Goal: Transaction & Acquisition: Obtain resource

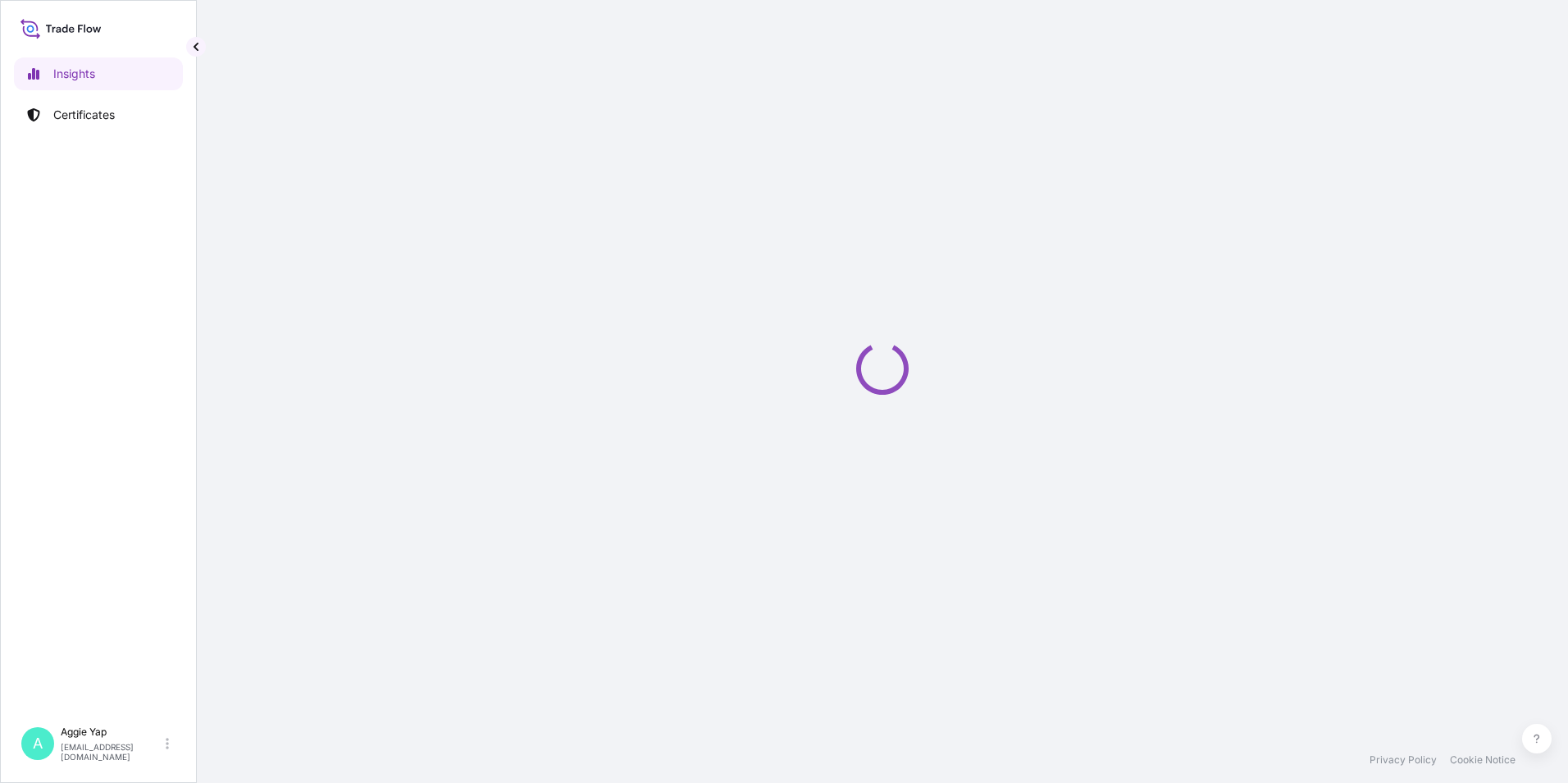
select select "2025"
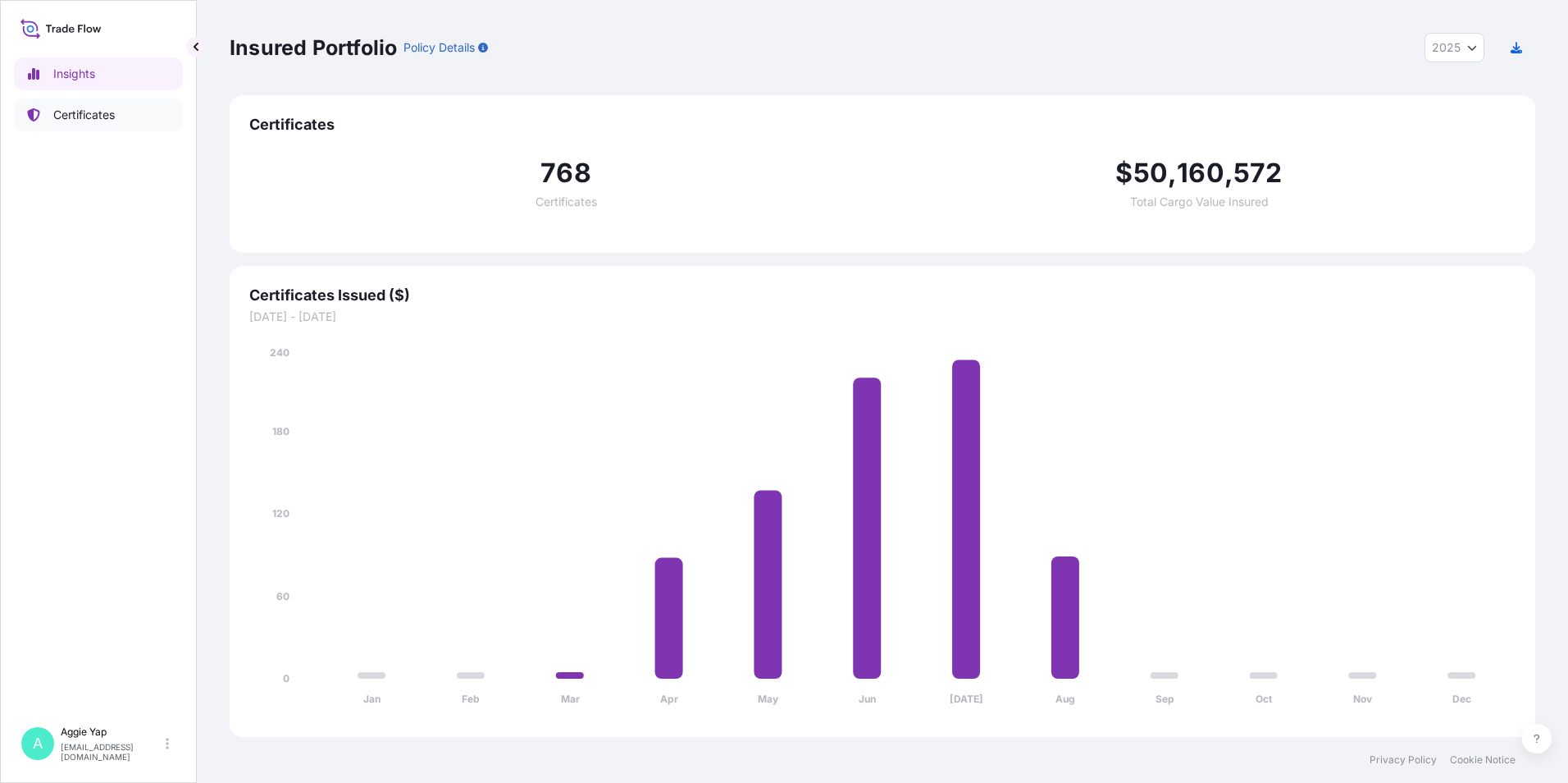
click at [110, 107] on p "Certificates" at bounding box center [83, 115] width 62 height 16
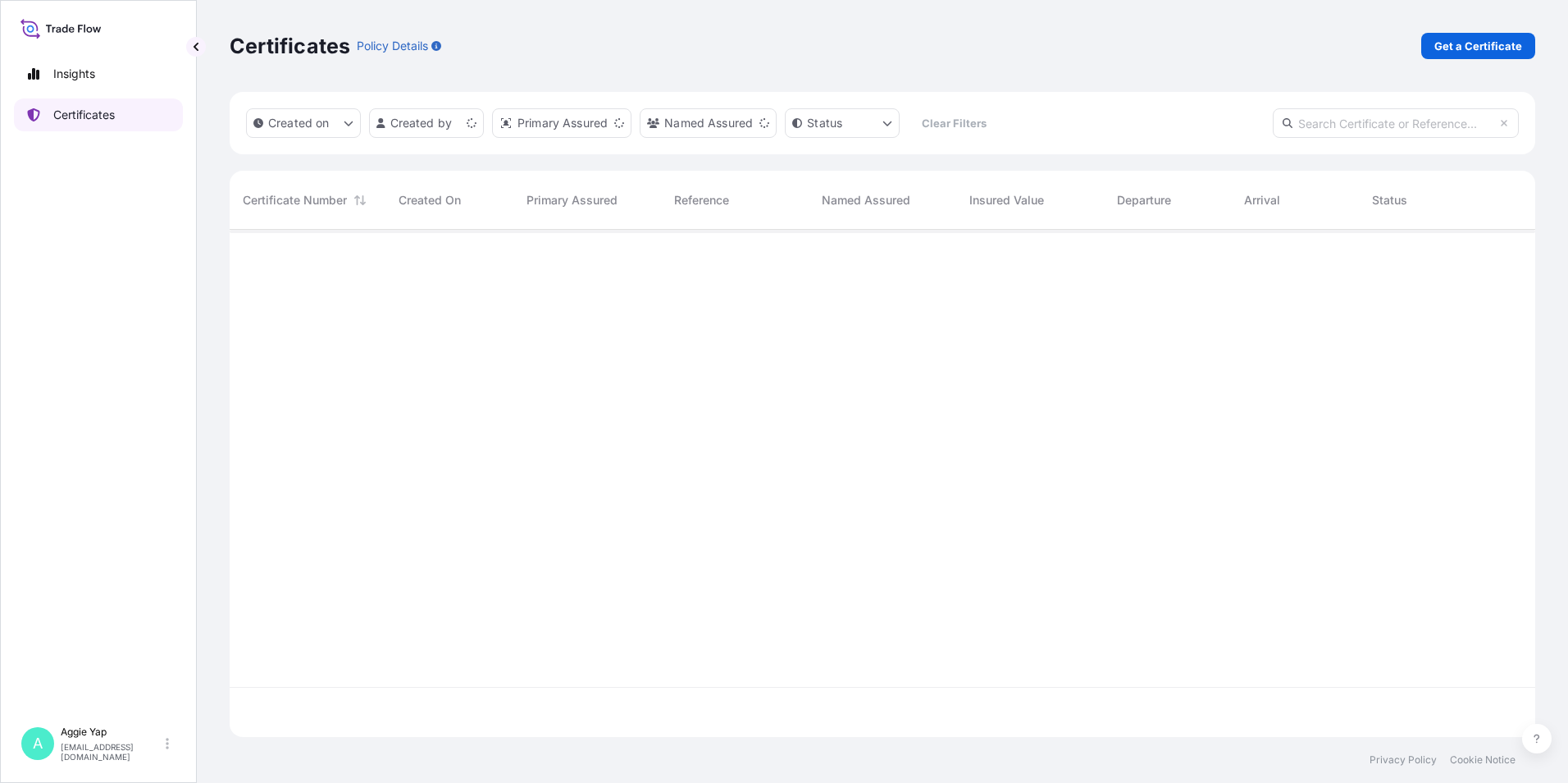
scroll to position [504, 1294]
click at [1467, 38] on p "Get a Certificate" at bounding box center [1478, 45] width 88 height 16
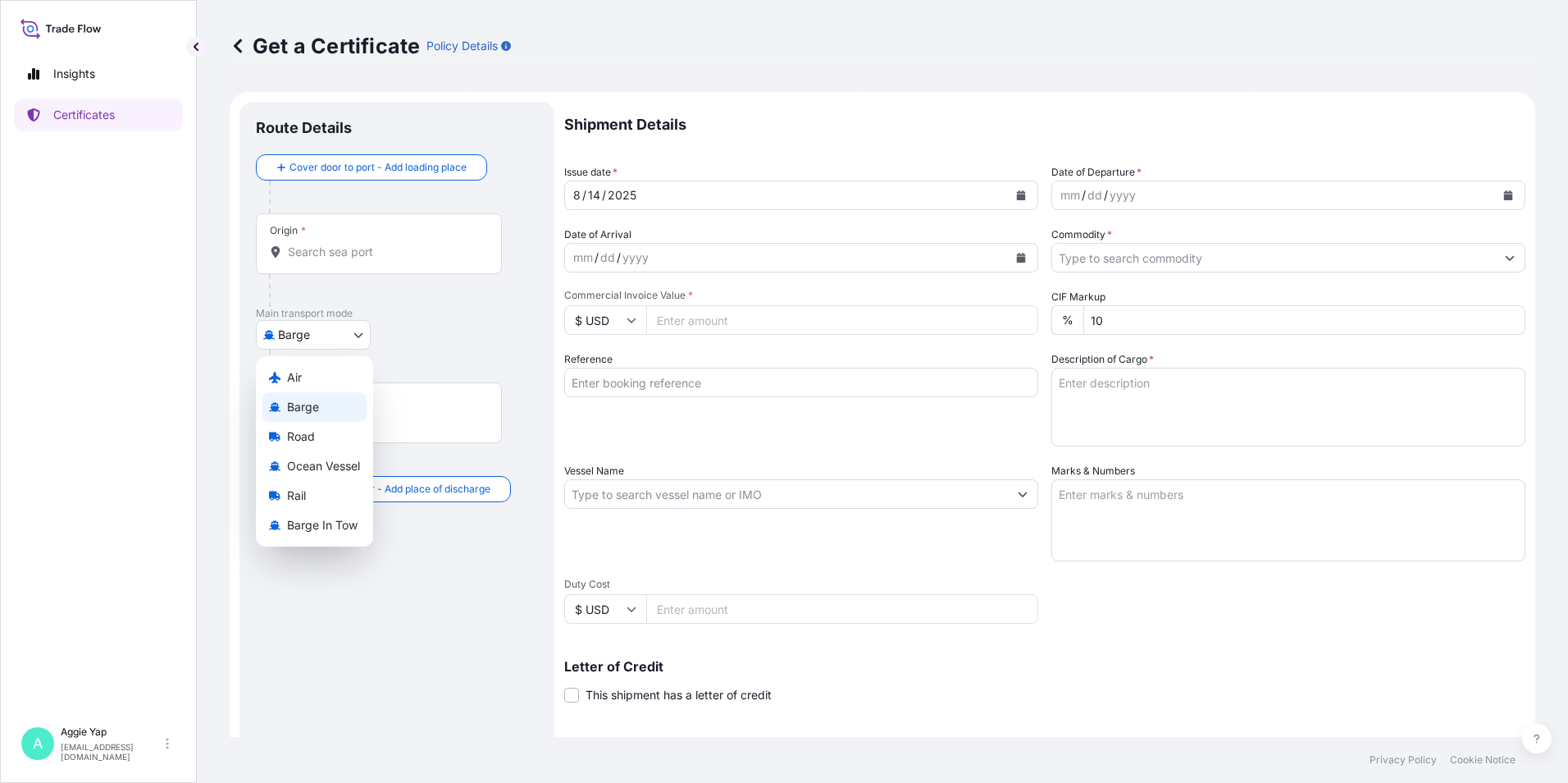
click at [322, 322] on body "Insights Certificates A Aggie Yap sg.lubrizolbdp@bdpint.com Get a Certificate P…" at bounding box center [784, 391] width 1568 height 783
click at [317, 459] on span "Ocean Vessel" at bounding box center [323, 466] width 73 height 16
select select "Ocean Vessel"
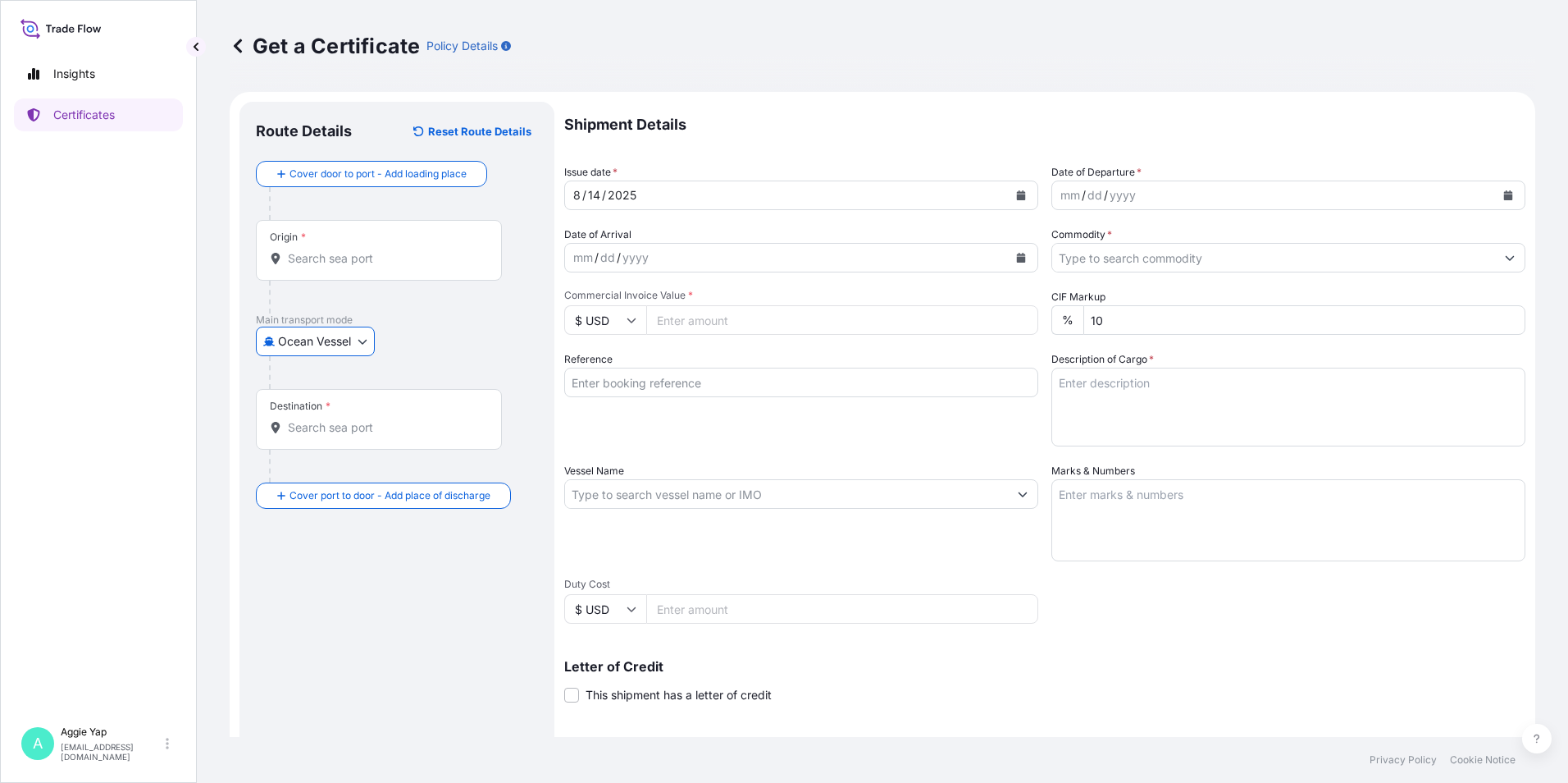
click at [323, 249] on div "Origin *" at bounding box center [379, 250] width 246 height 61
click at [323, 250] on input "Origin *" at bounding box center [384, 258] width 194 height 16
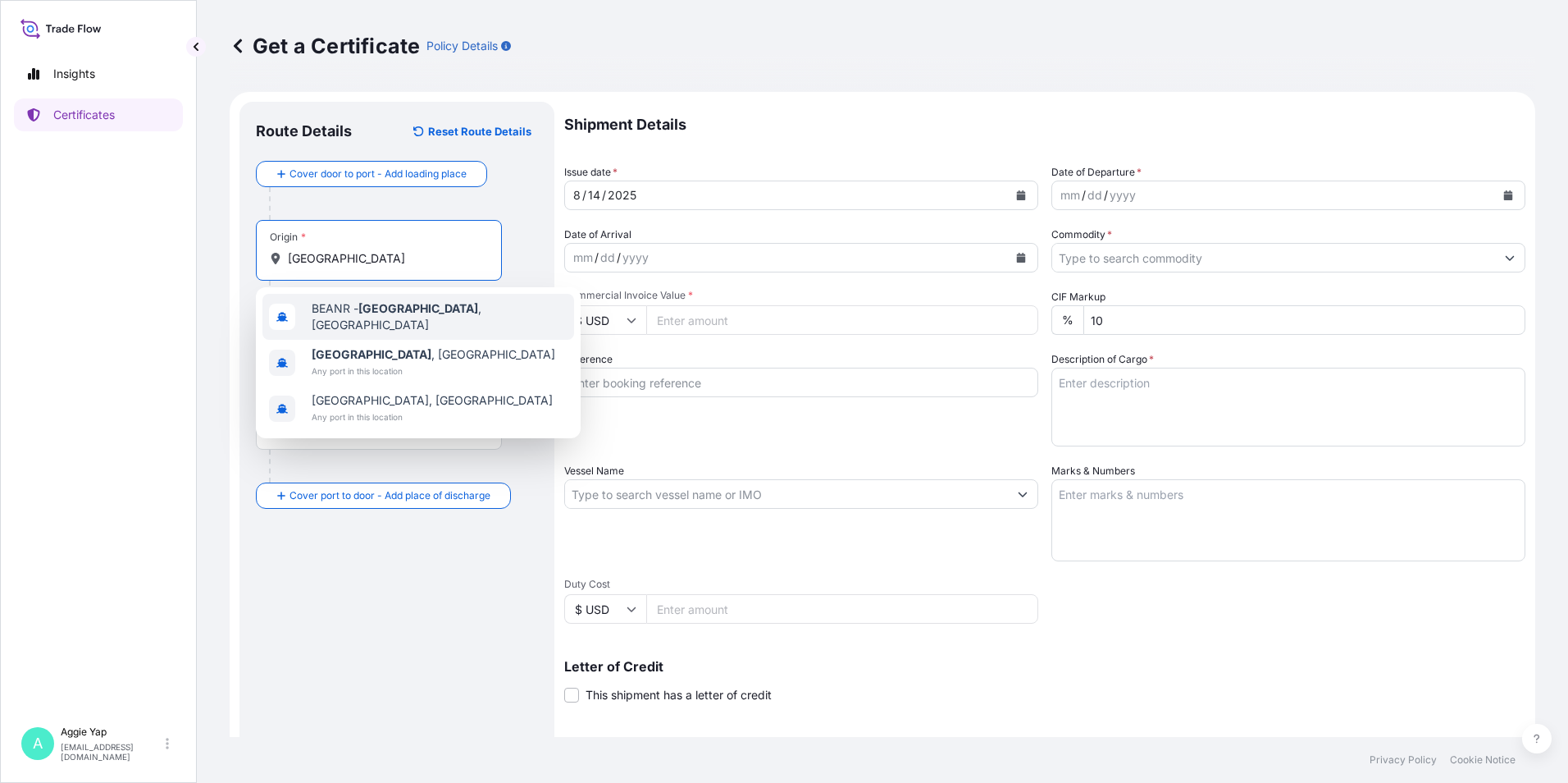
click at [383, 324] on div "BEANR - Antwerpen , Belgium" at bounding box center [417, 316] width 311 height 46
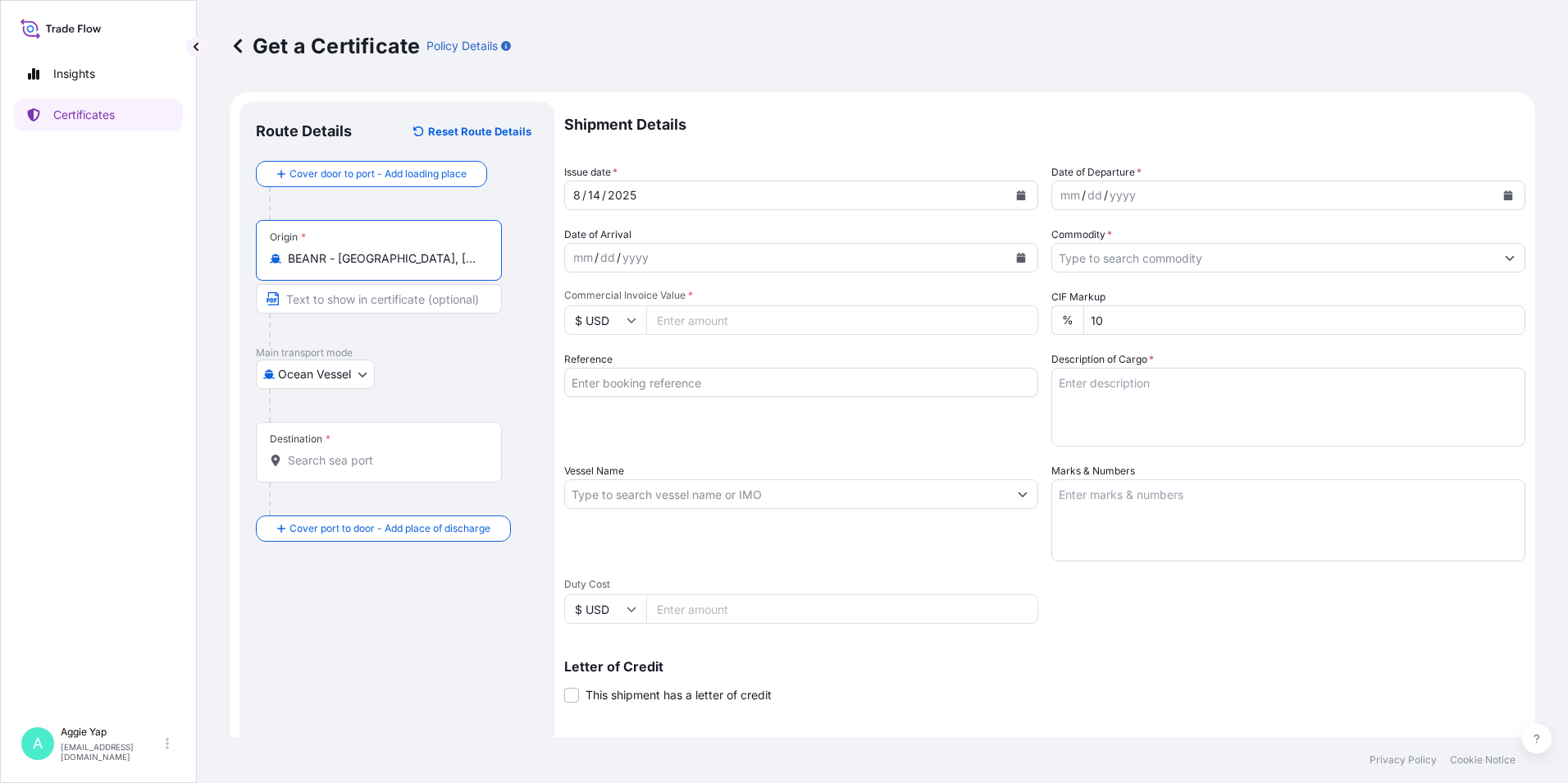
type input "BEANR - Antwerpen, Belgium"
click at [323, 467] on input "Destination *" at bounding box center [384, 459] width 194 height 16
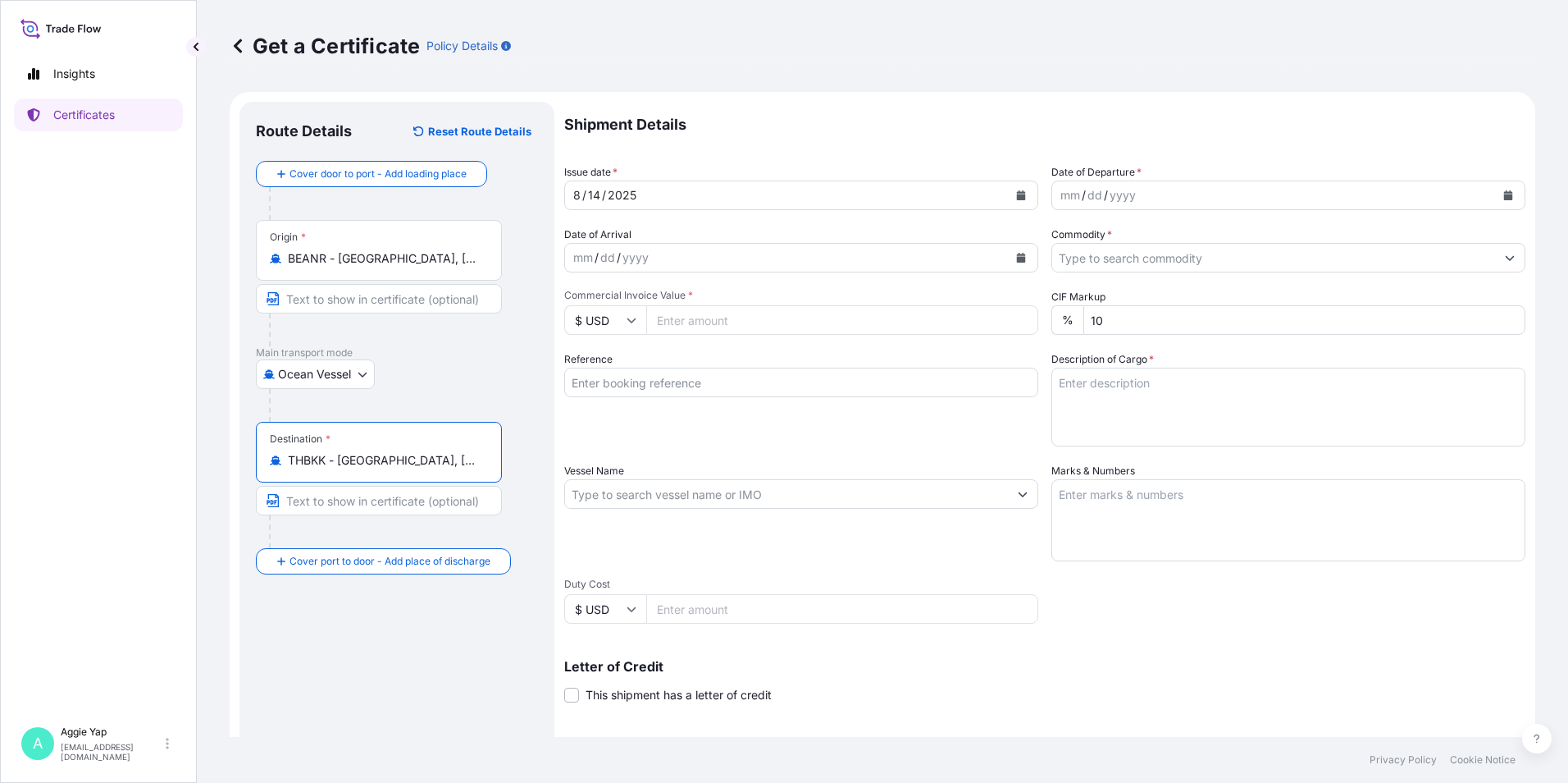
type input "THBKK - Bangkok, Thailand"
drag, startPoint x: 438, startPoint y: 379, endPoint x: 458, endPoint y: 370, distance: 21.9
click at [439, 378] on div "Ocean Vessel Air Barge Road Ocean Vessel Rail Barge in Tow" at bounding box center [396, 374] width 282 height 29
click at [1008, 202] on button "Calendar" at bounding box center [1021, 195] width 26 height 27
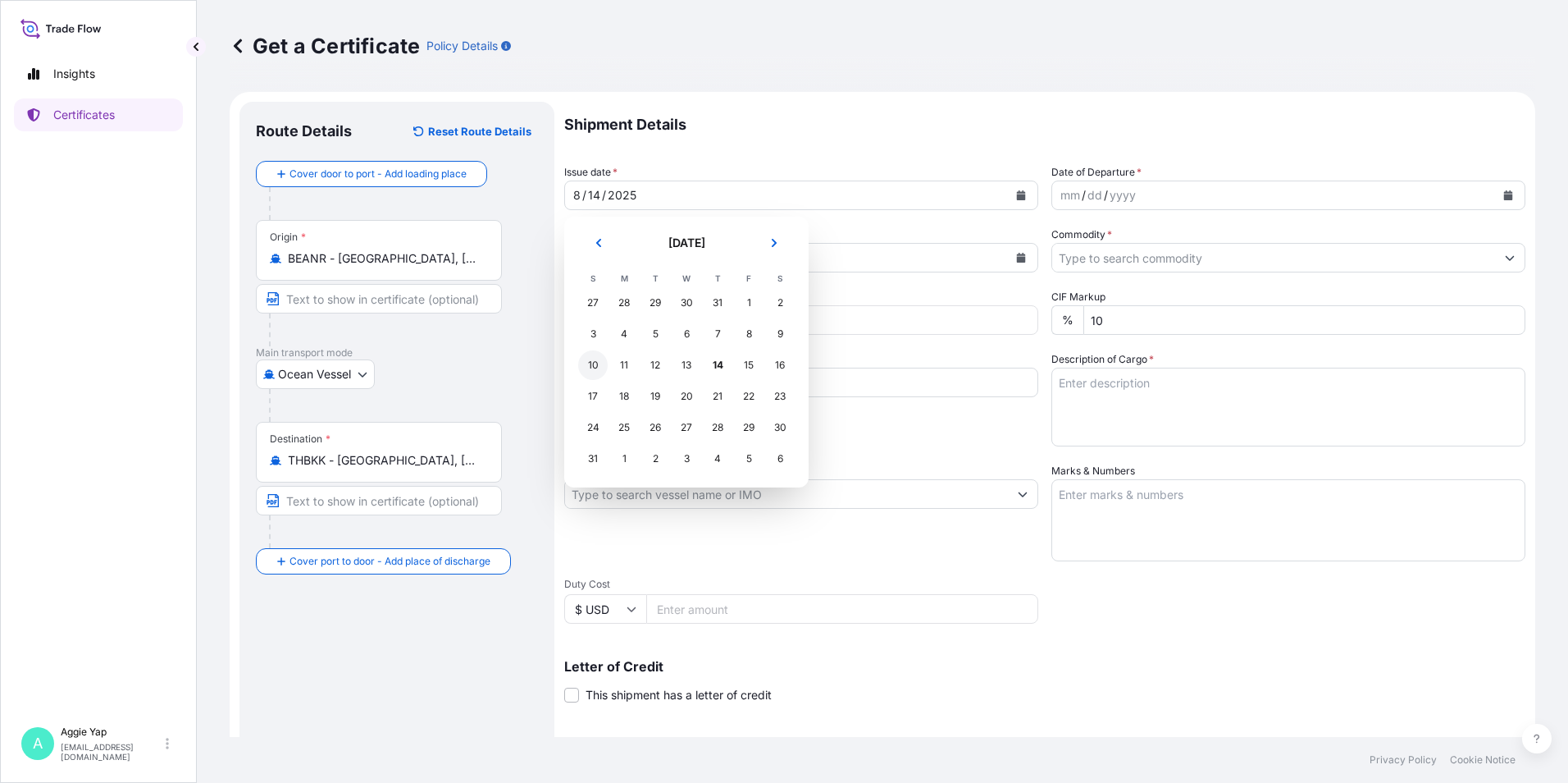
click at [593, 363] on div "10" at bounding box center [592, 365] width 29 height 29
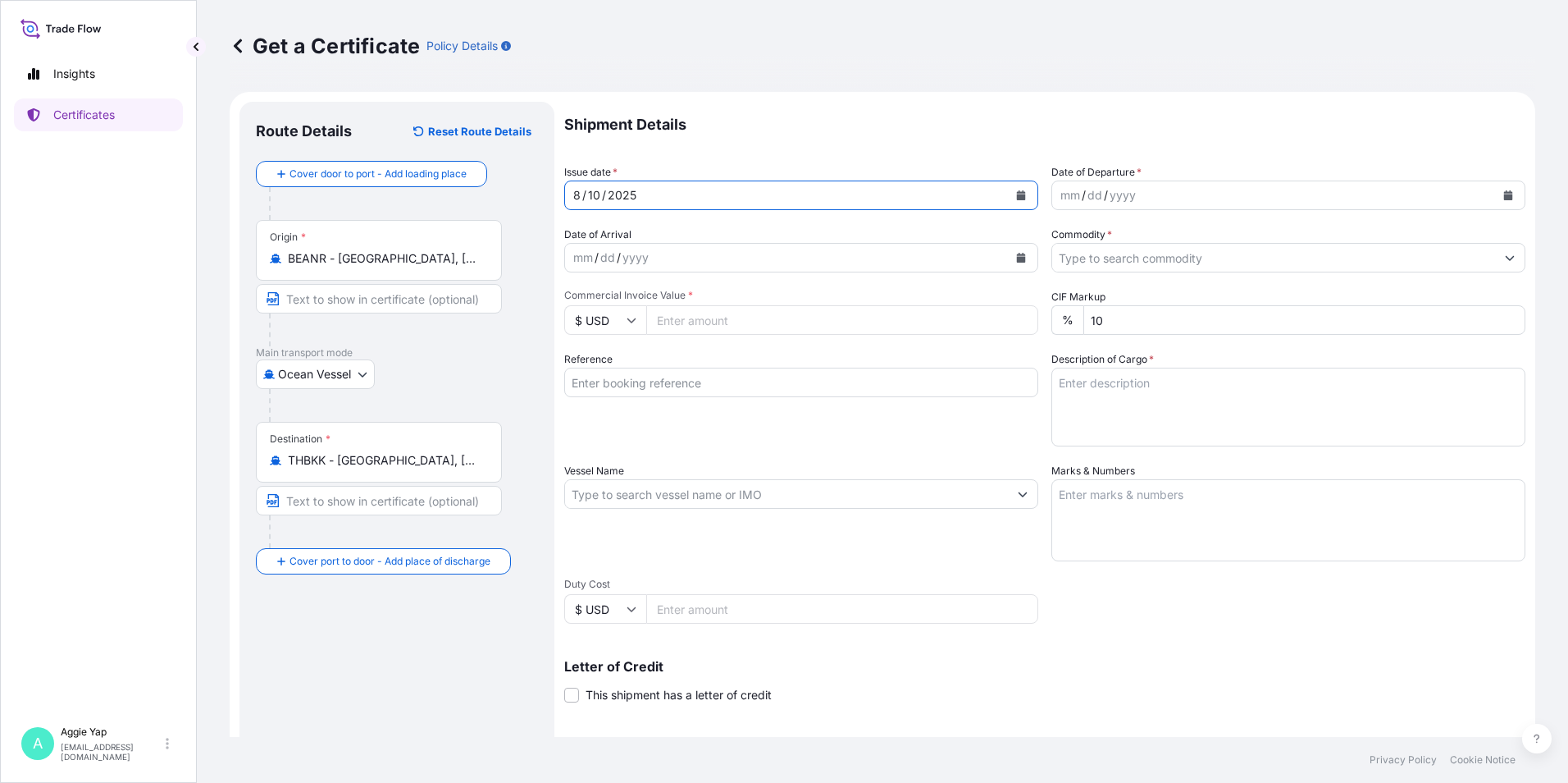
click at [1495, 193] on button "Calendar" at bounding box center [1508, 195] width 26 height 27
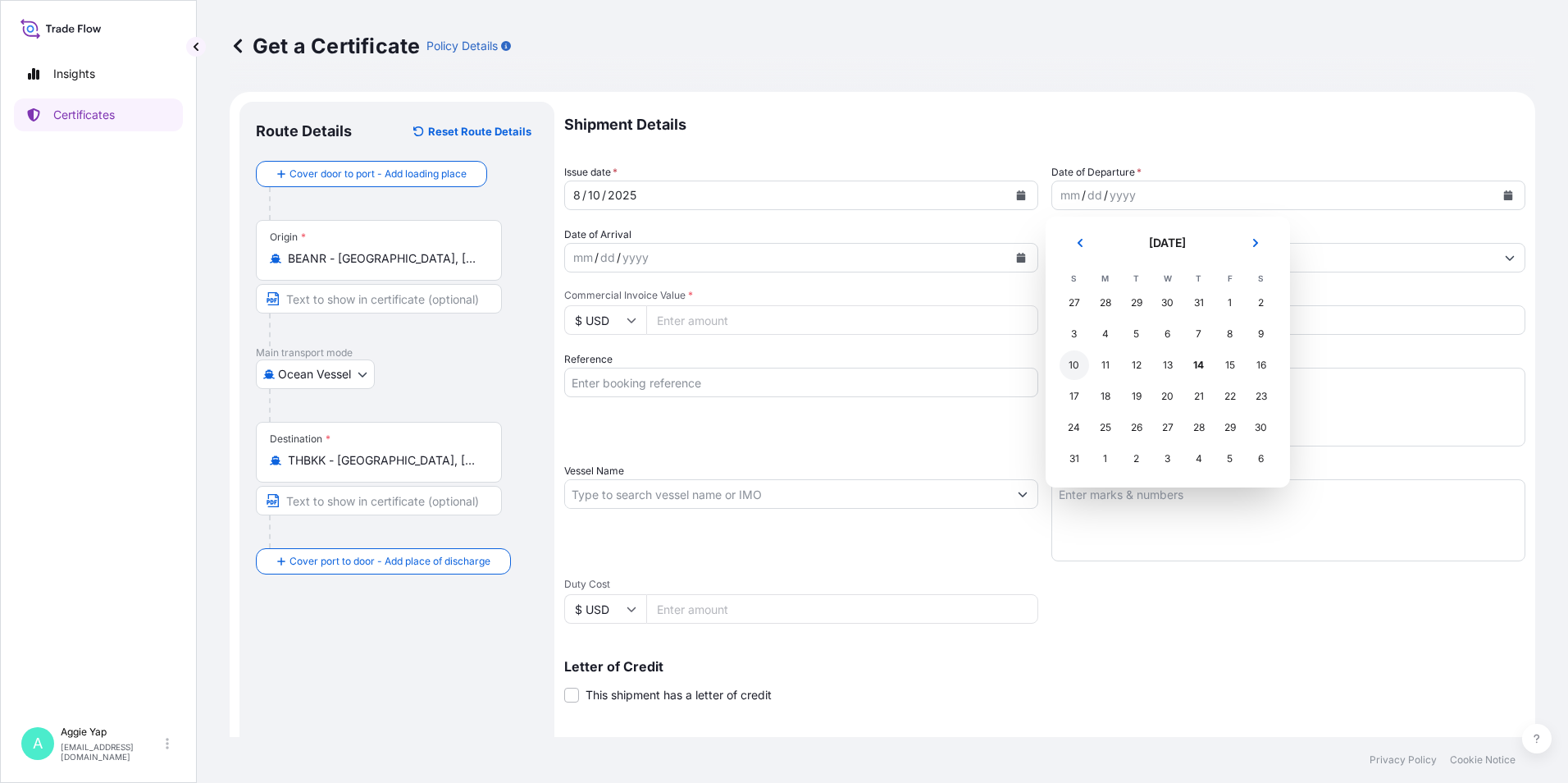
click at [1070, 362] on div "10" at bounding box center [1074, 365] width 29 height 29
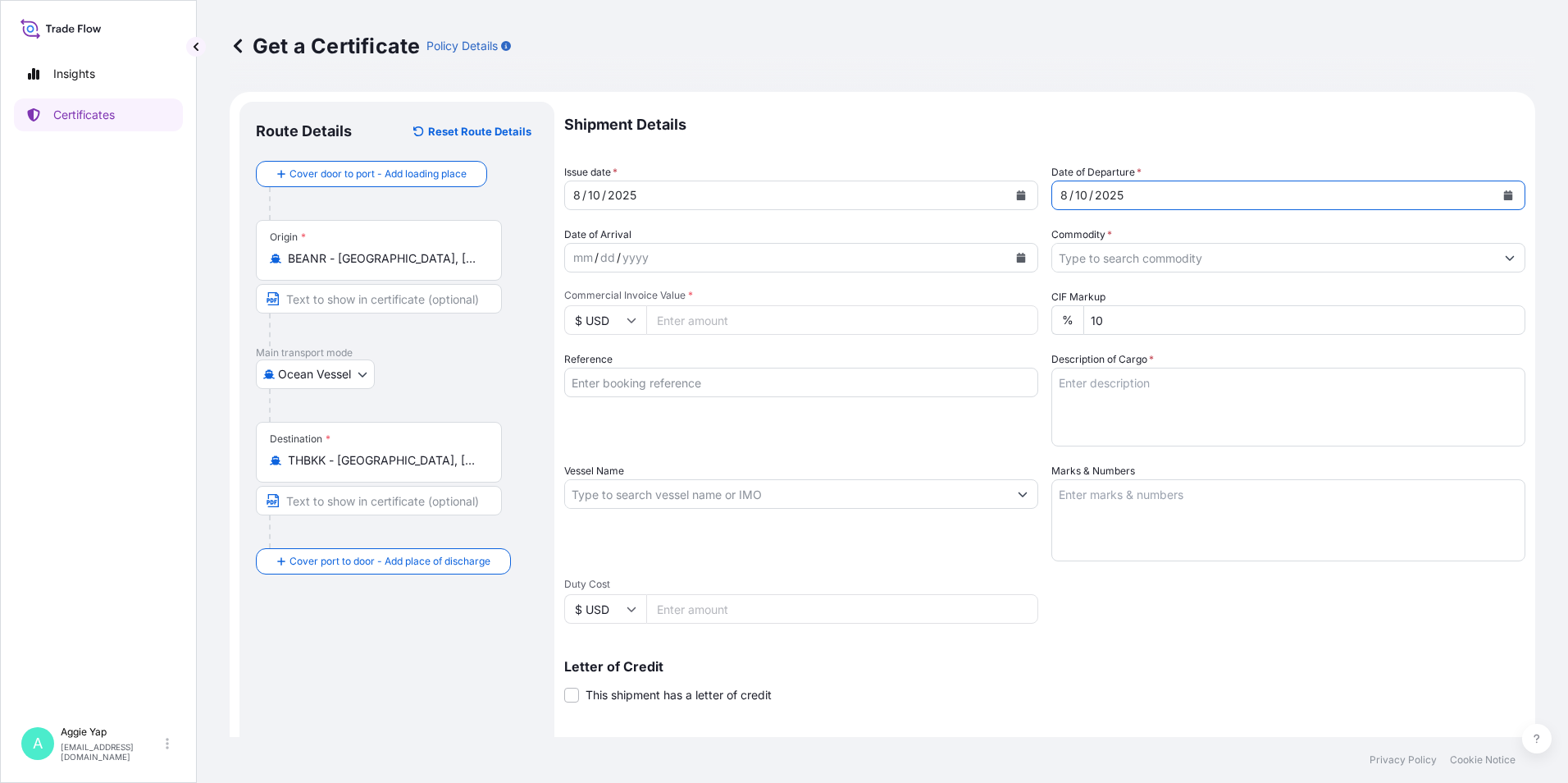
click at [1091, 256] on input "Commodity *" at bounding box center [1274, 258] width 443 height 29
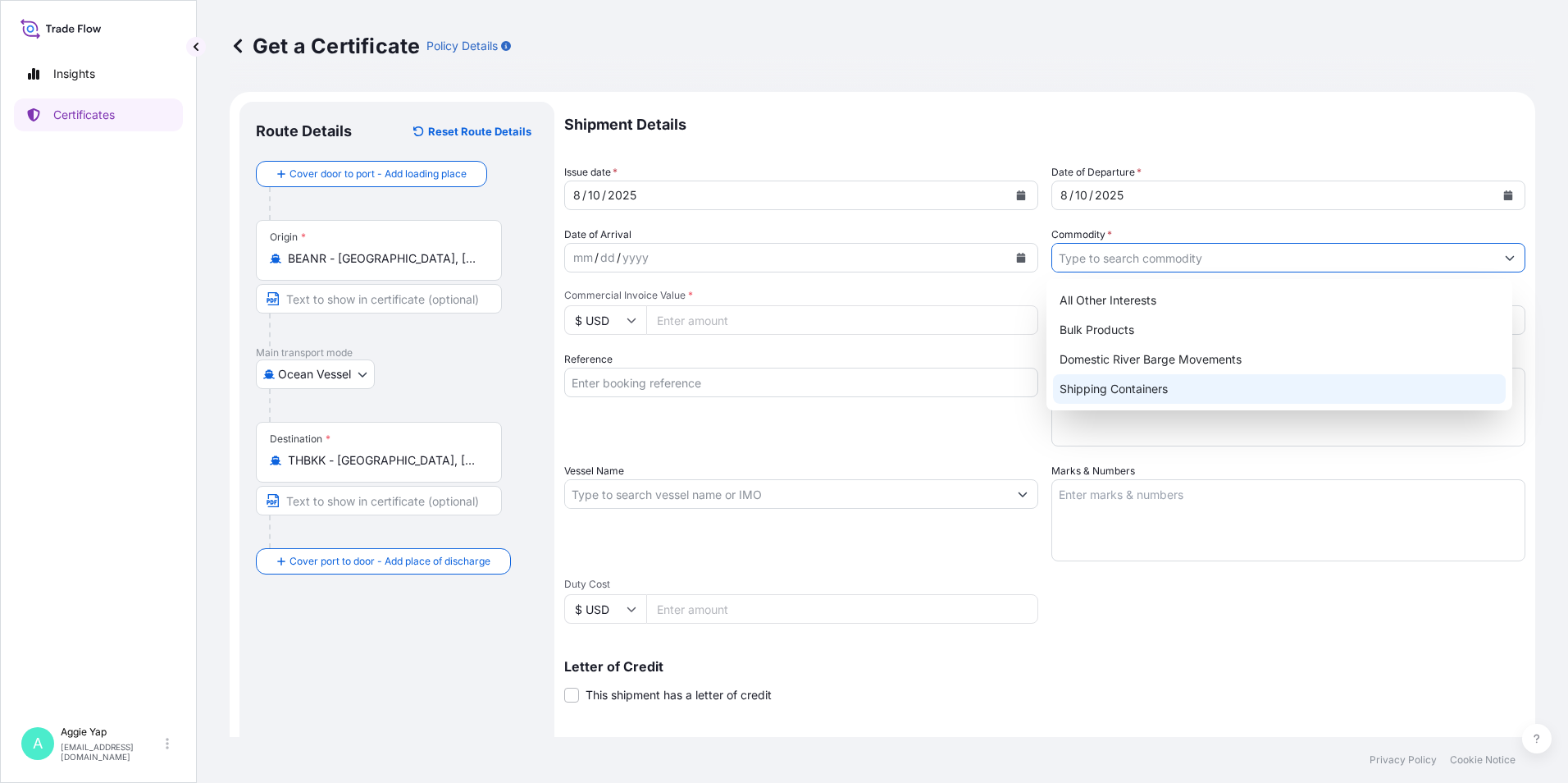
click at [1148, 397] on div "Shipping Containers" at bounding box center [1279, 388] width 453 height 29
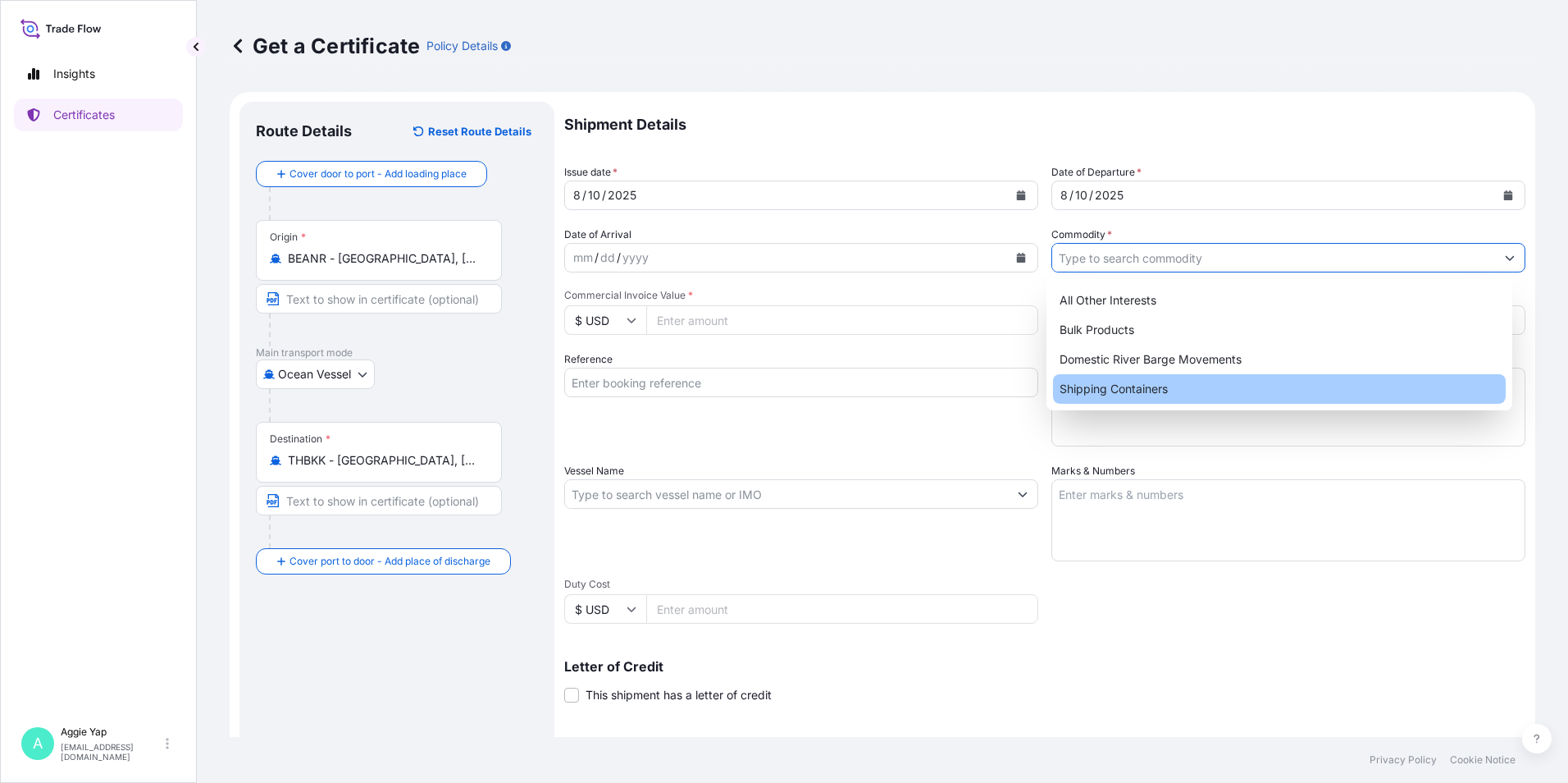
type input "Shipping Containers"
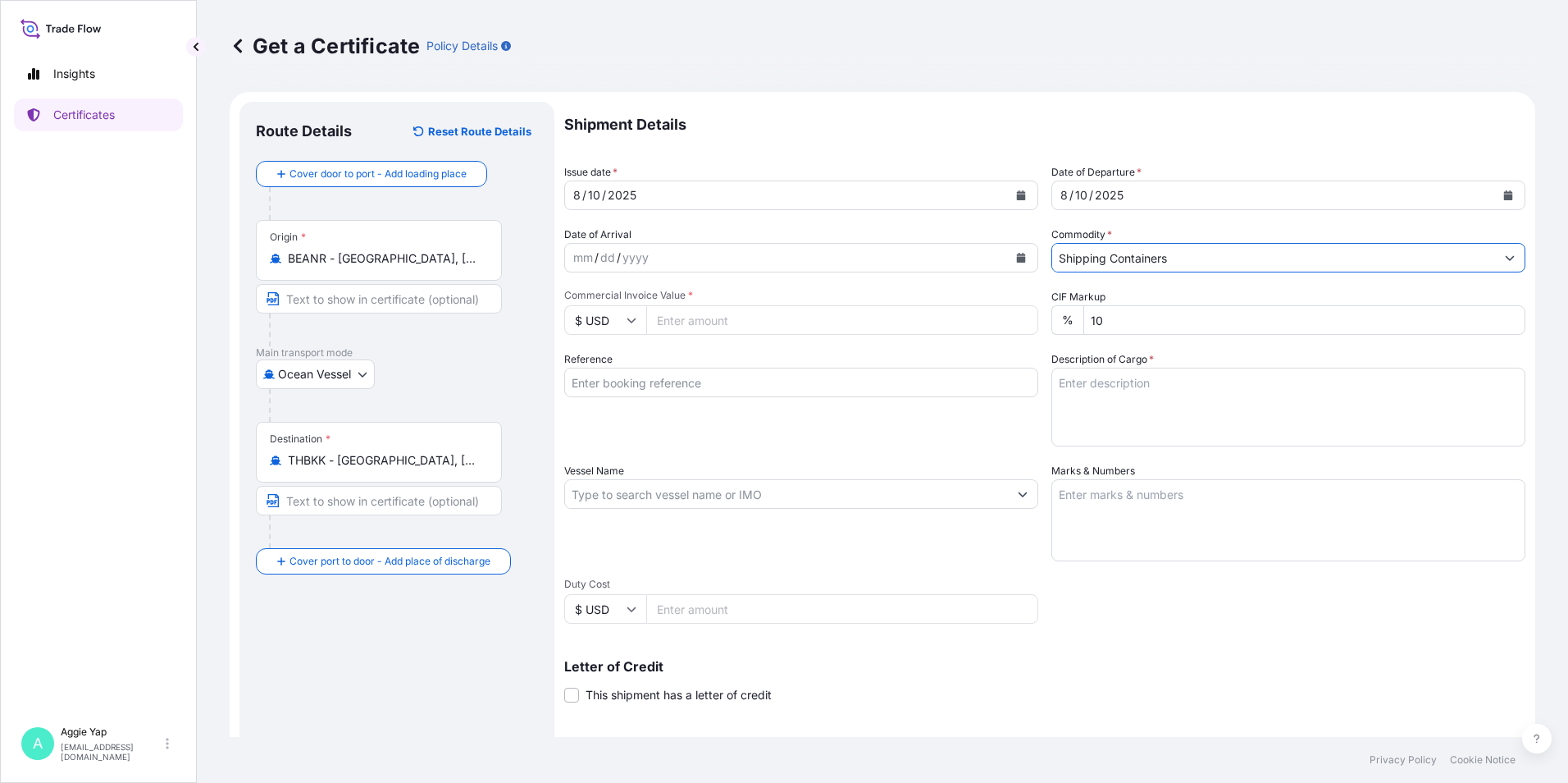
click at [827, 318] on input "Commercial Invoice Value *" at bounding box center [842, 319] width 392 height 29
type input "159531.60"
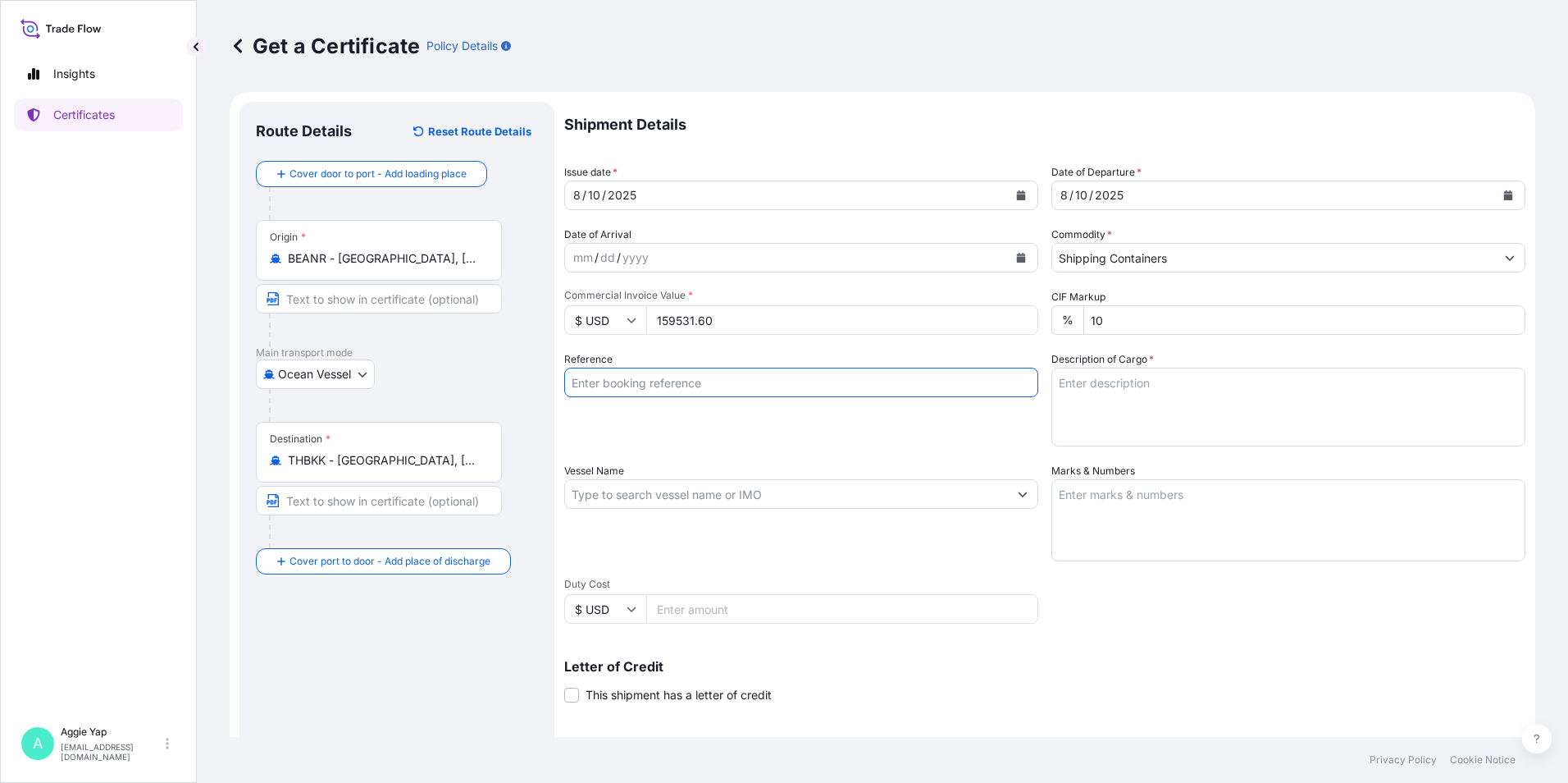
click at [667, 380] on input "Reference" at bounding box center [801, 382] width 474 height 29
type input "NAMSIANG CO LTD"
click at [639, 495] on input "Vessel Name" at bounding box center [786, 493] width 443 height 29
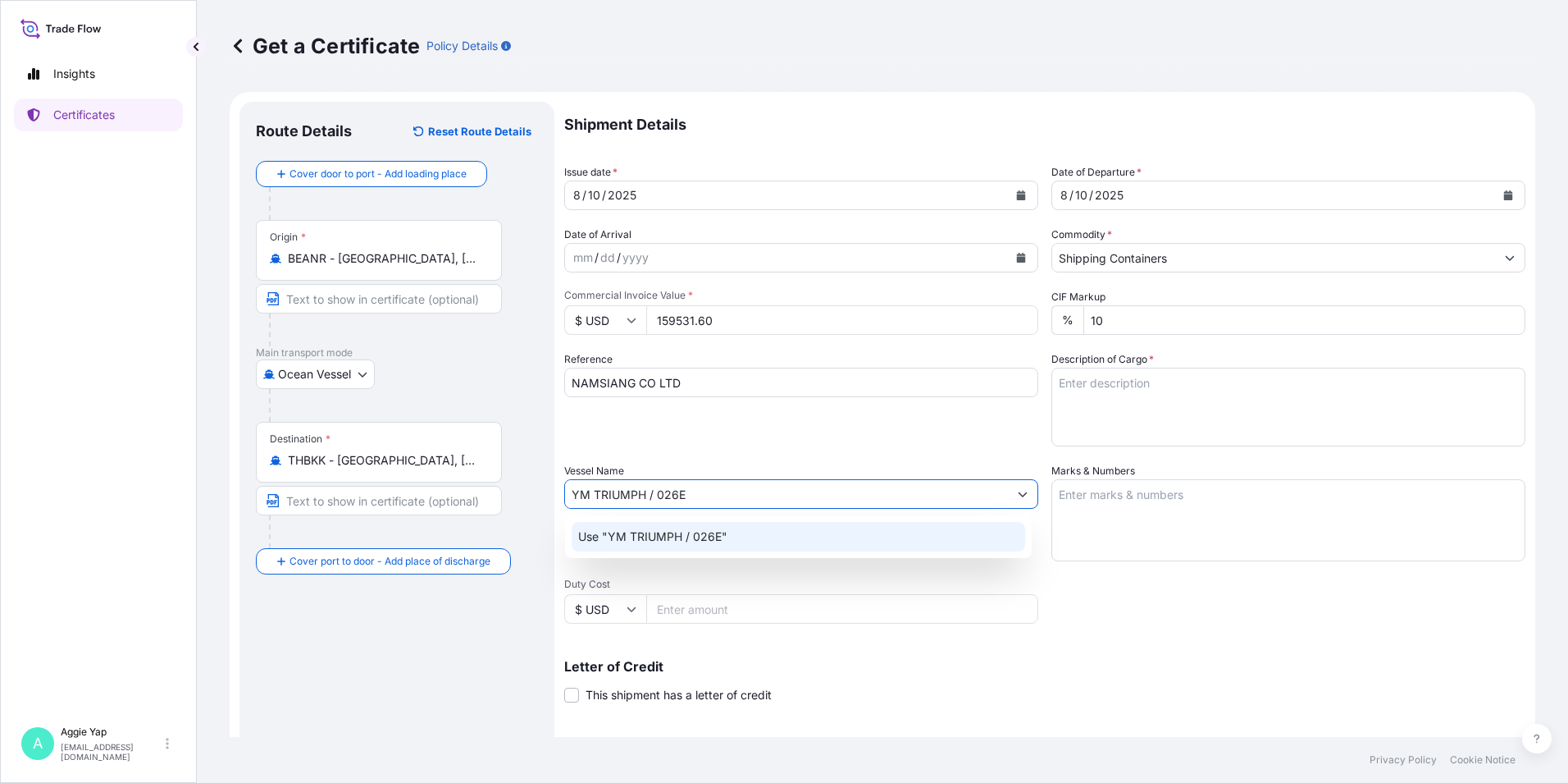
type input "YM TRIUMPH / 026E"
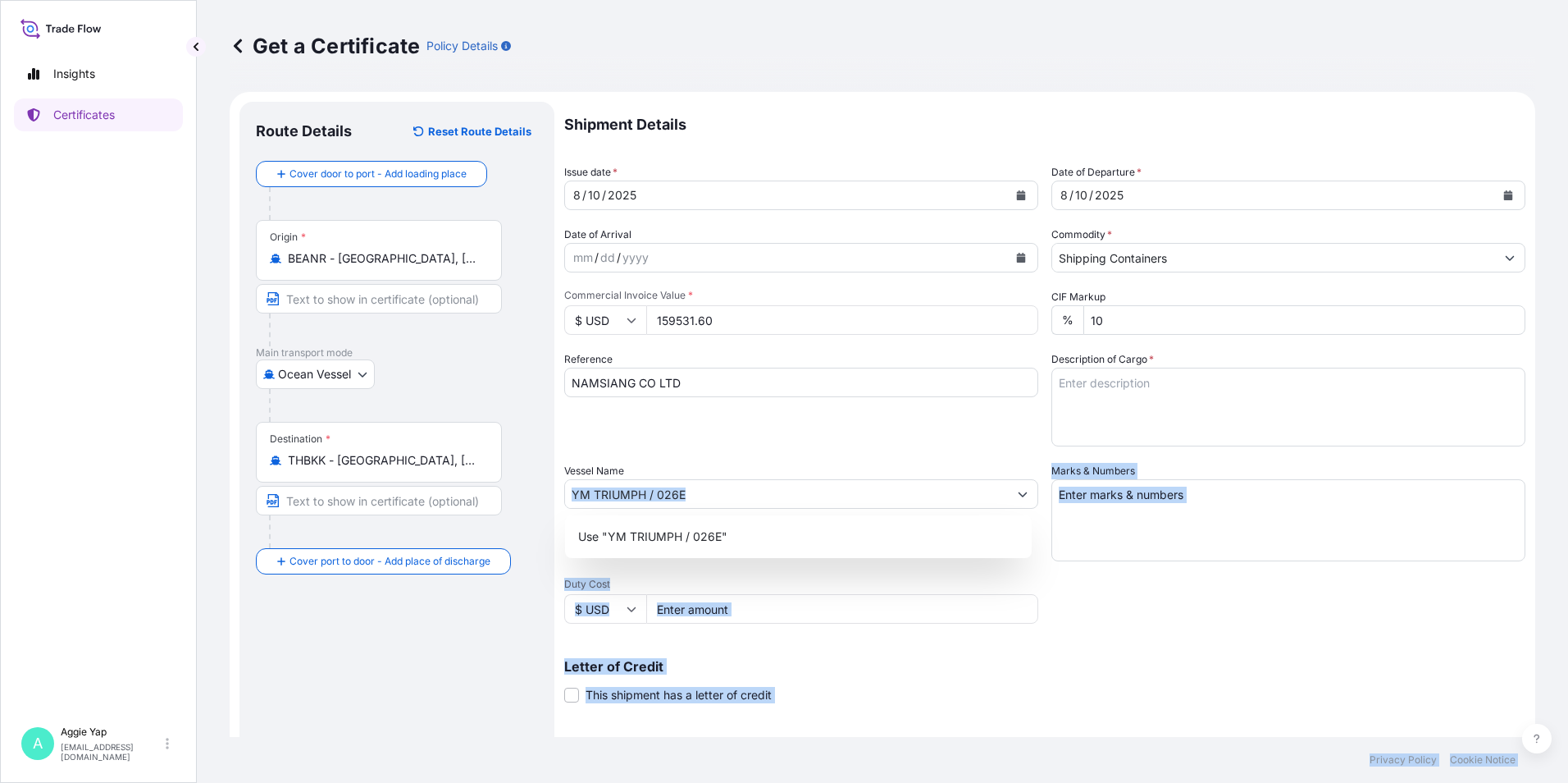
drag, startPoint x: 685, startPoint y: 558, endPoint x: 685, endPoint y: 567, distance: 9.0
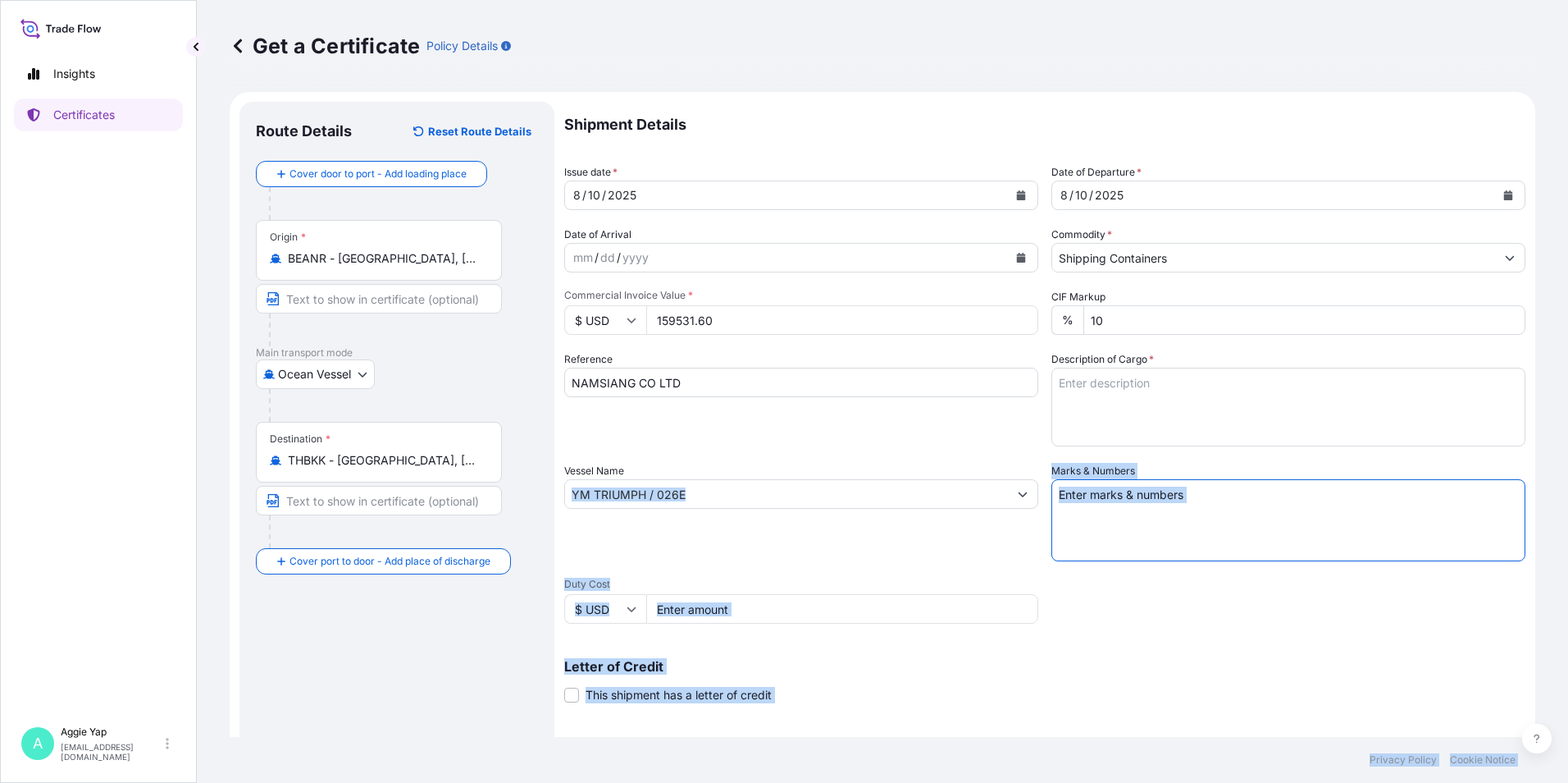
click at [1066, 501] on textarea "Marks & Numbers" at bounding box center [1288, 520] width 474 height 82
click at [1064, 510] on textarea "Marks & Numbers" at bounding box center [1288, 520] width 474 height 82
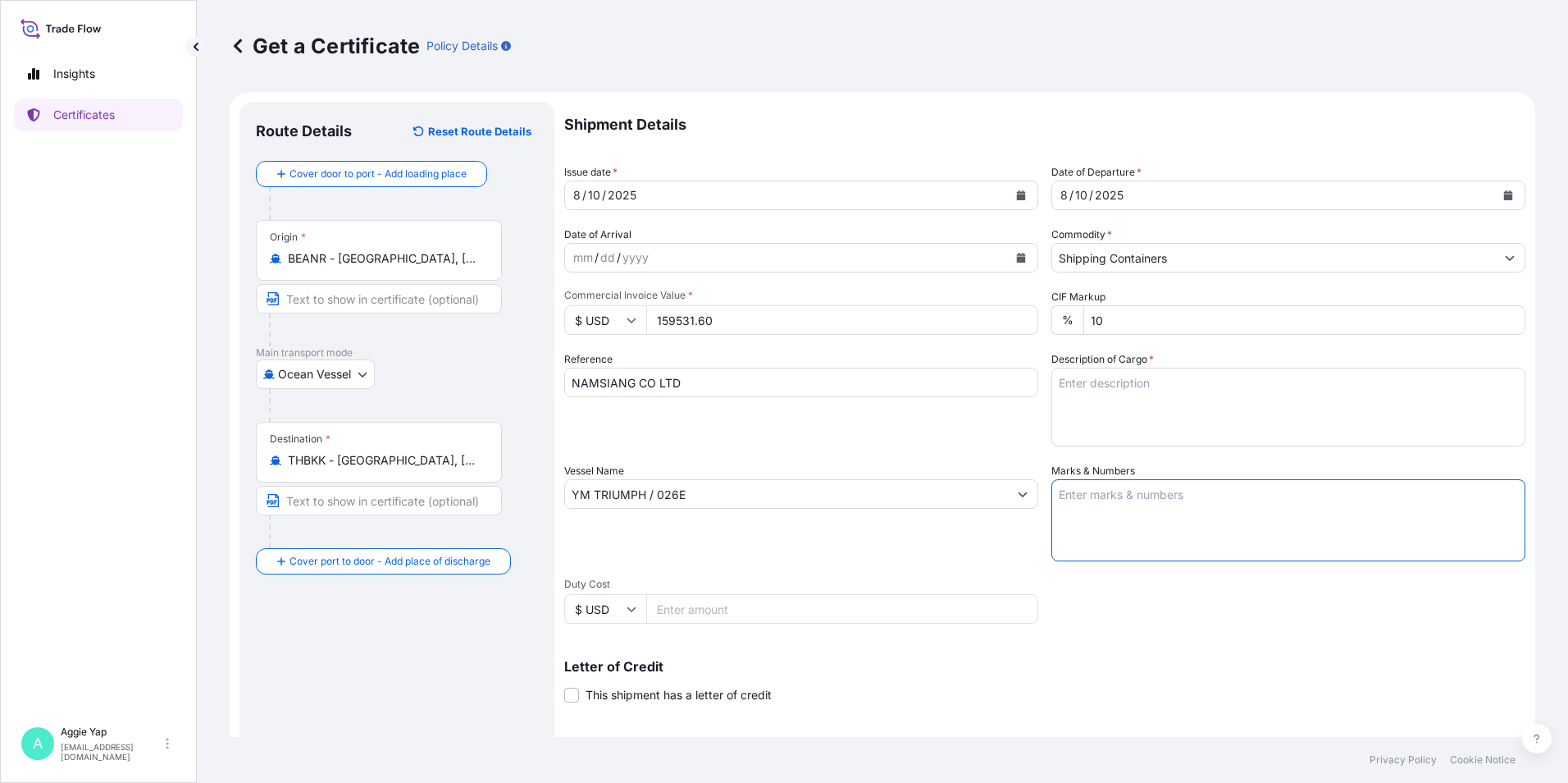
click at [950, 406] on div "Reference NAMSIANG CO LTD" at bounding box center [801, 399] width 474 height 96
click at [1077, 507] on textarea "Marks & Numbers" at bounding box center [1288, 520] width 474 height 82
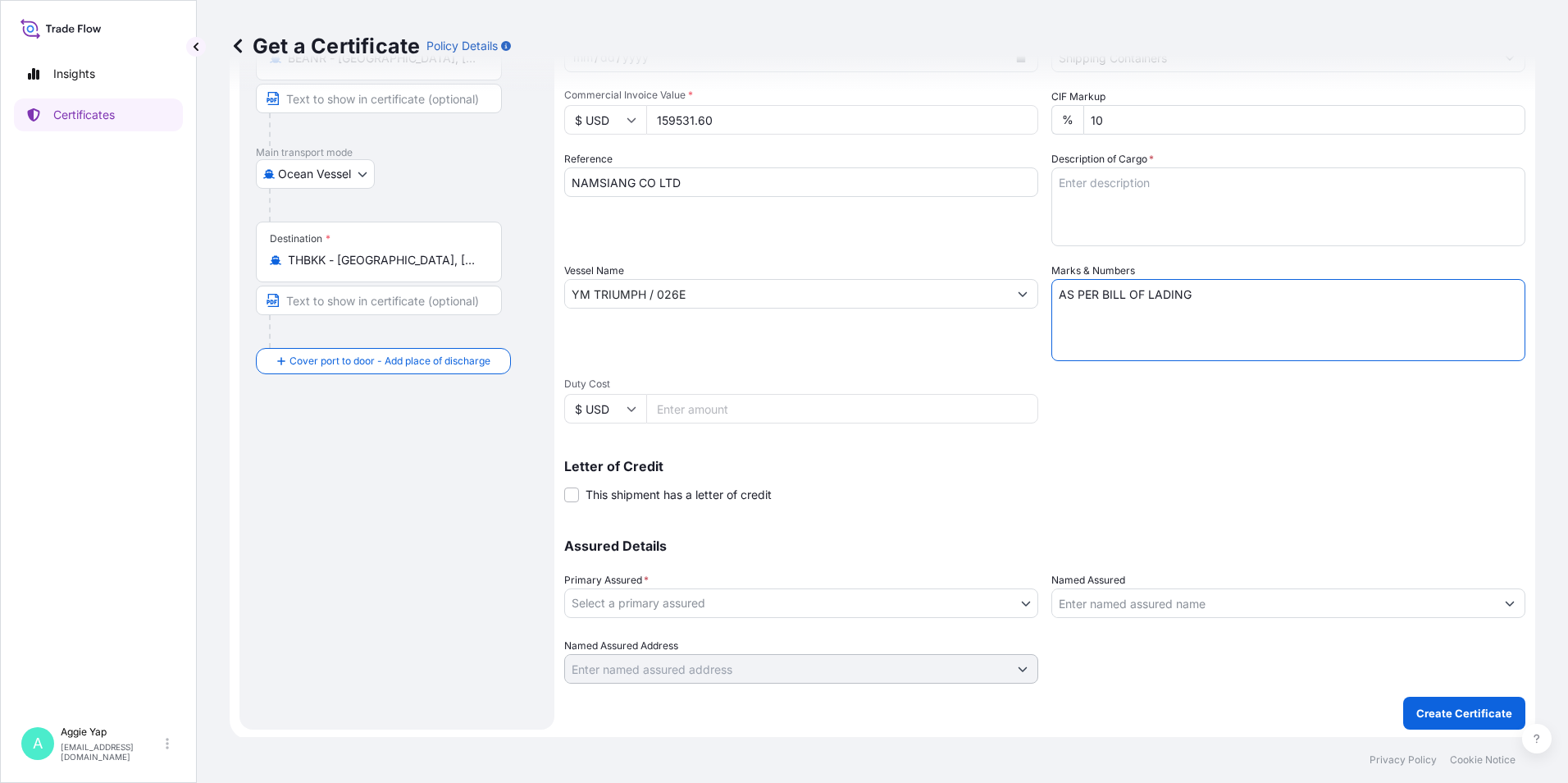
scroll to position [203, 0]
type textarea "AS PER BILL OF LADING"
click at [884, 608] on body "Insights Certificates A Aggie Yap sg.lubrizolbdp@bdpint.com Get a Certificate P…" at bounding box center [784, 391] width 1568 height 783
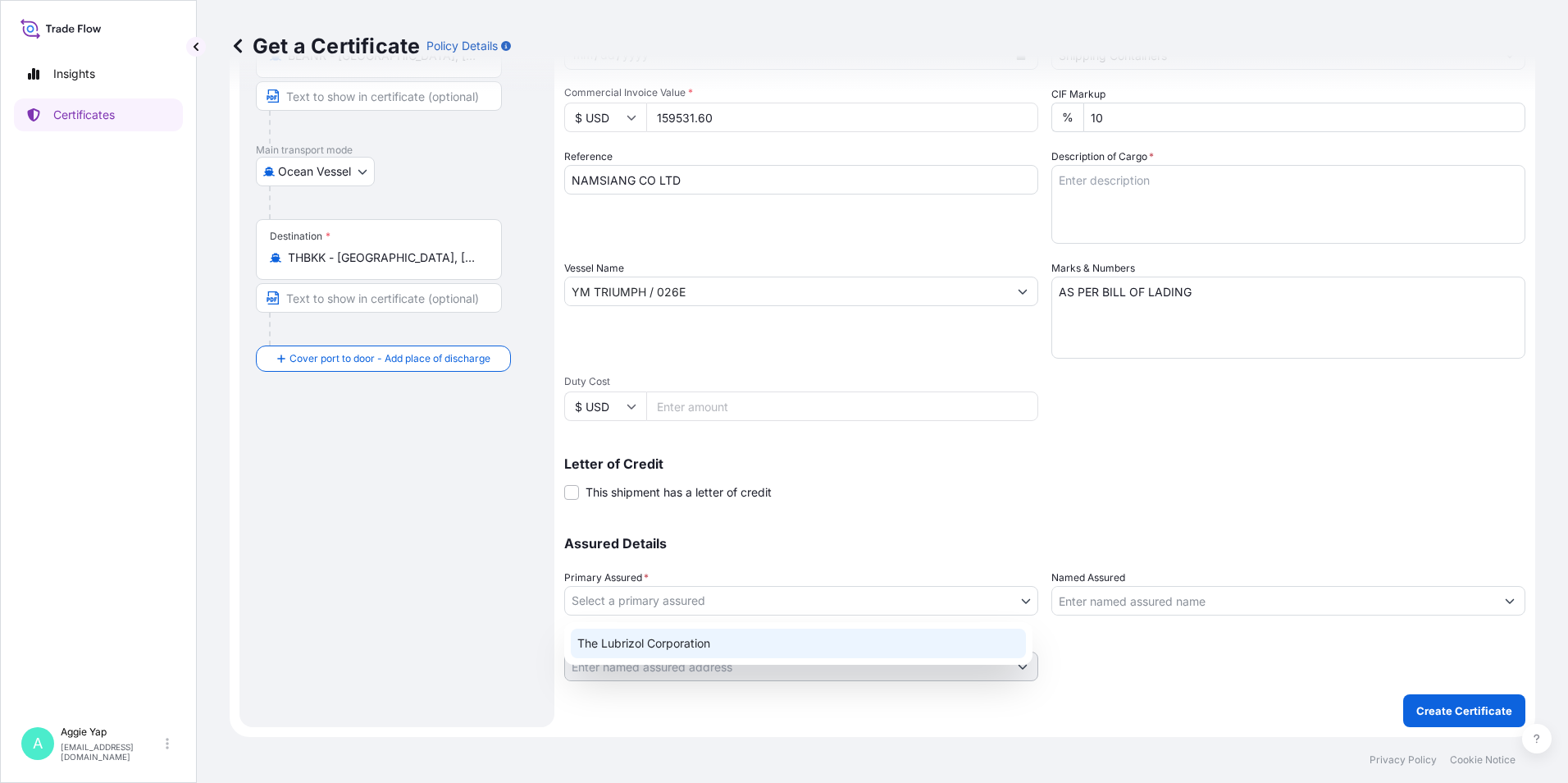
click at [930, 652] on div "The Lubrizol Corporation" at bounding box center [798, 643] width 455 height 29
select select "31566"
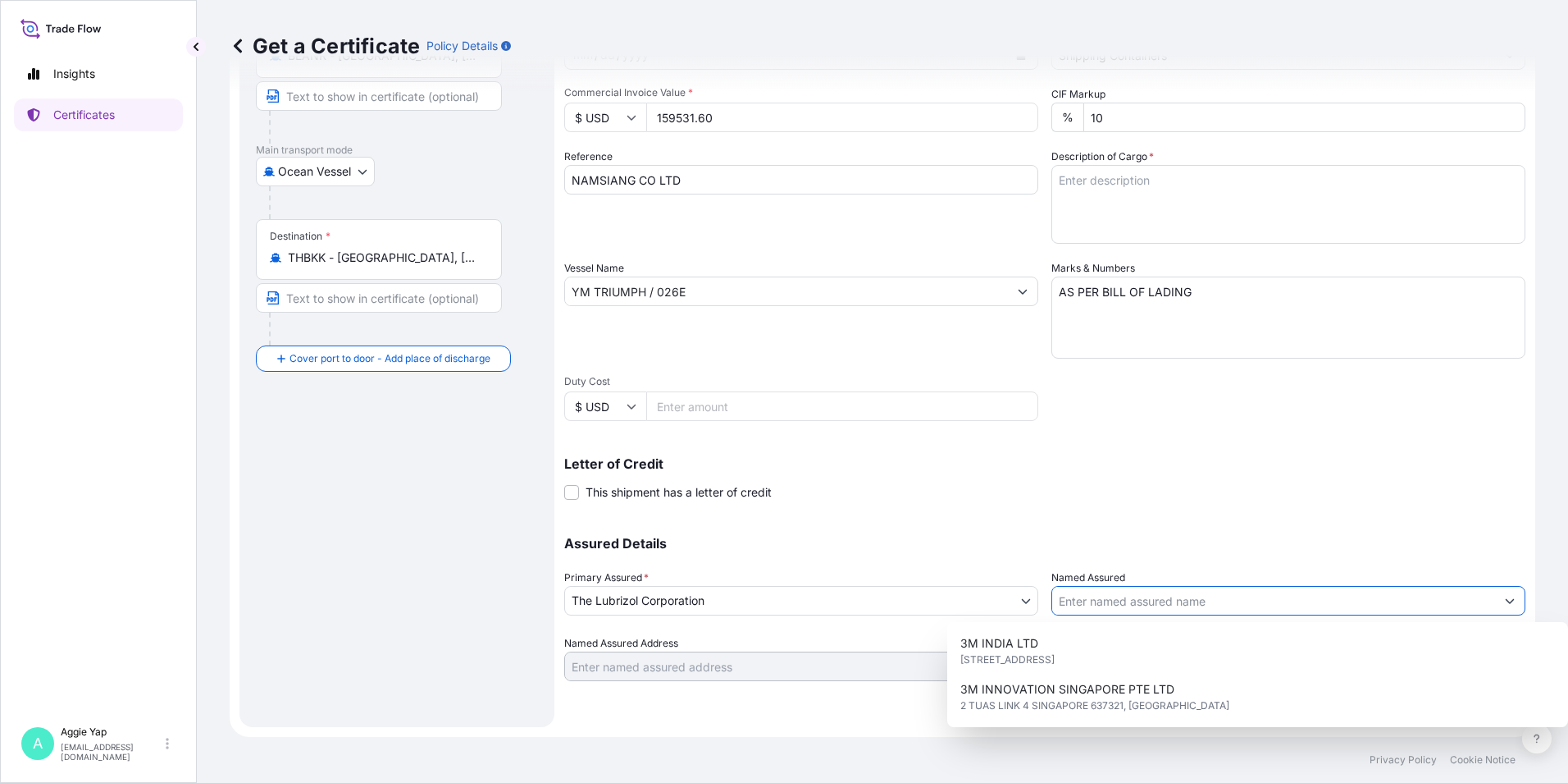
click at [1121, 610] on input "Named Assured" at bounding box center [1274, 600] width 443 height 29
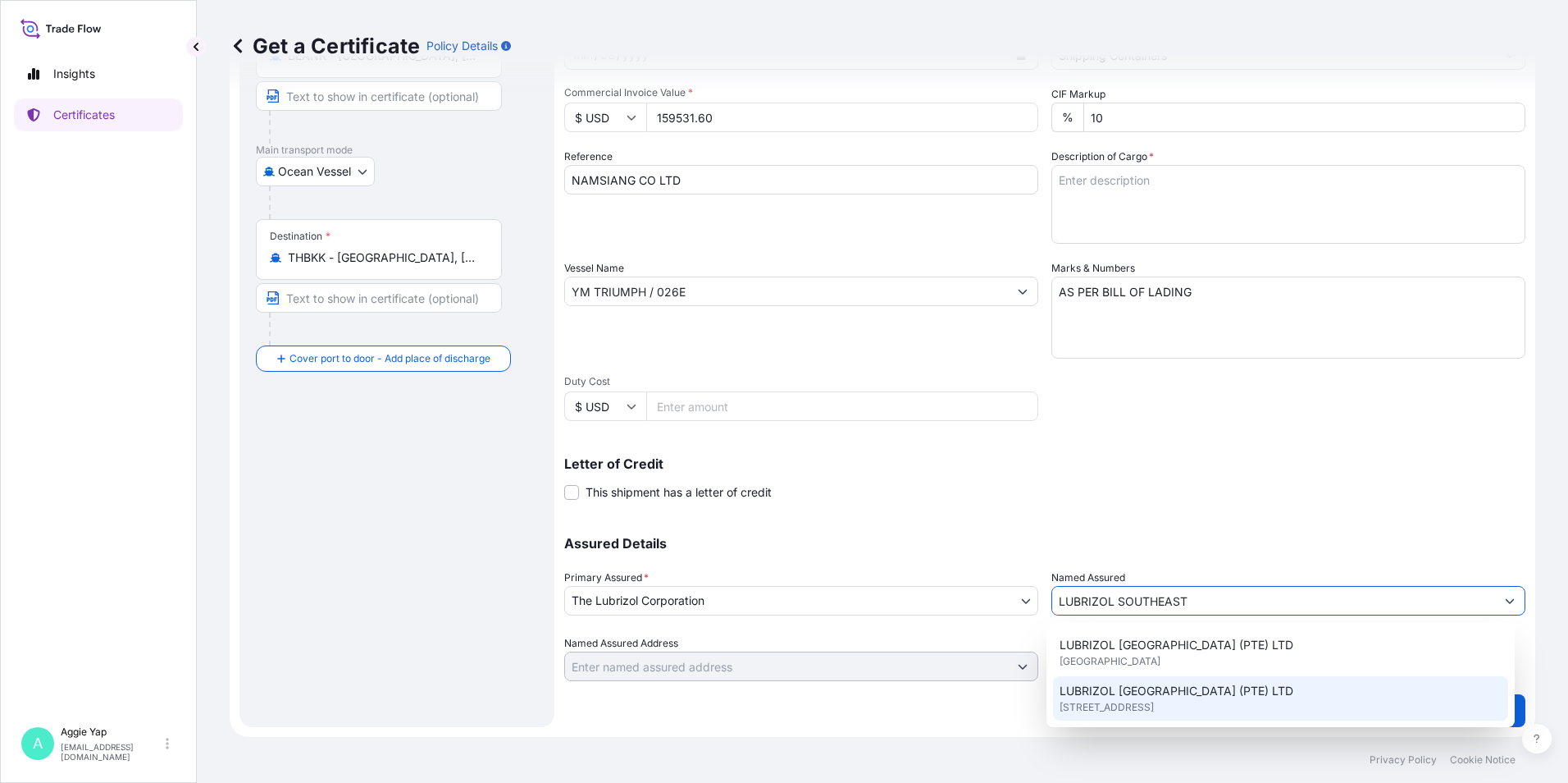
scroll to position [82, 0]
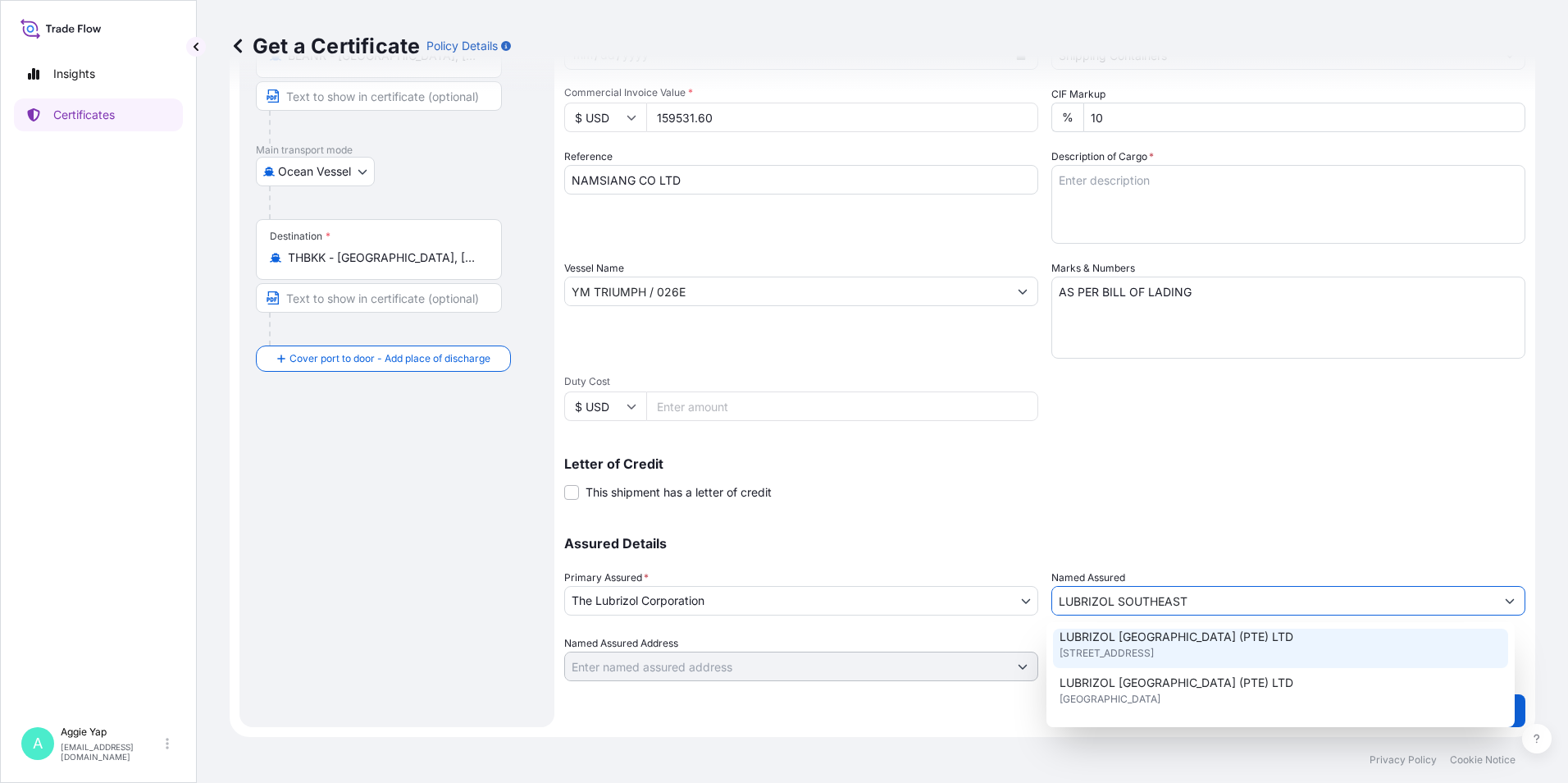
click at [1171, 663] on div "LUBRIZOL SOUTHEAST ASIA (PTE) LTD 44 TANJONG PENJURU, SINGAPORE 609032, SINGAPO…" at bounding box center [1280, 645] width 455 height 46
type input "LUBRIZOL SOUTHEAST ASIA (PTE) LTD"
type input "44 TANJONG PENJURU, SINGAPORE 609032"
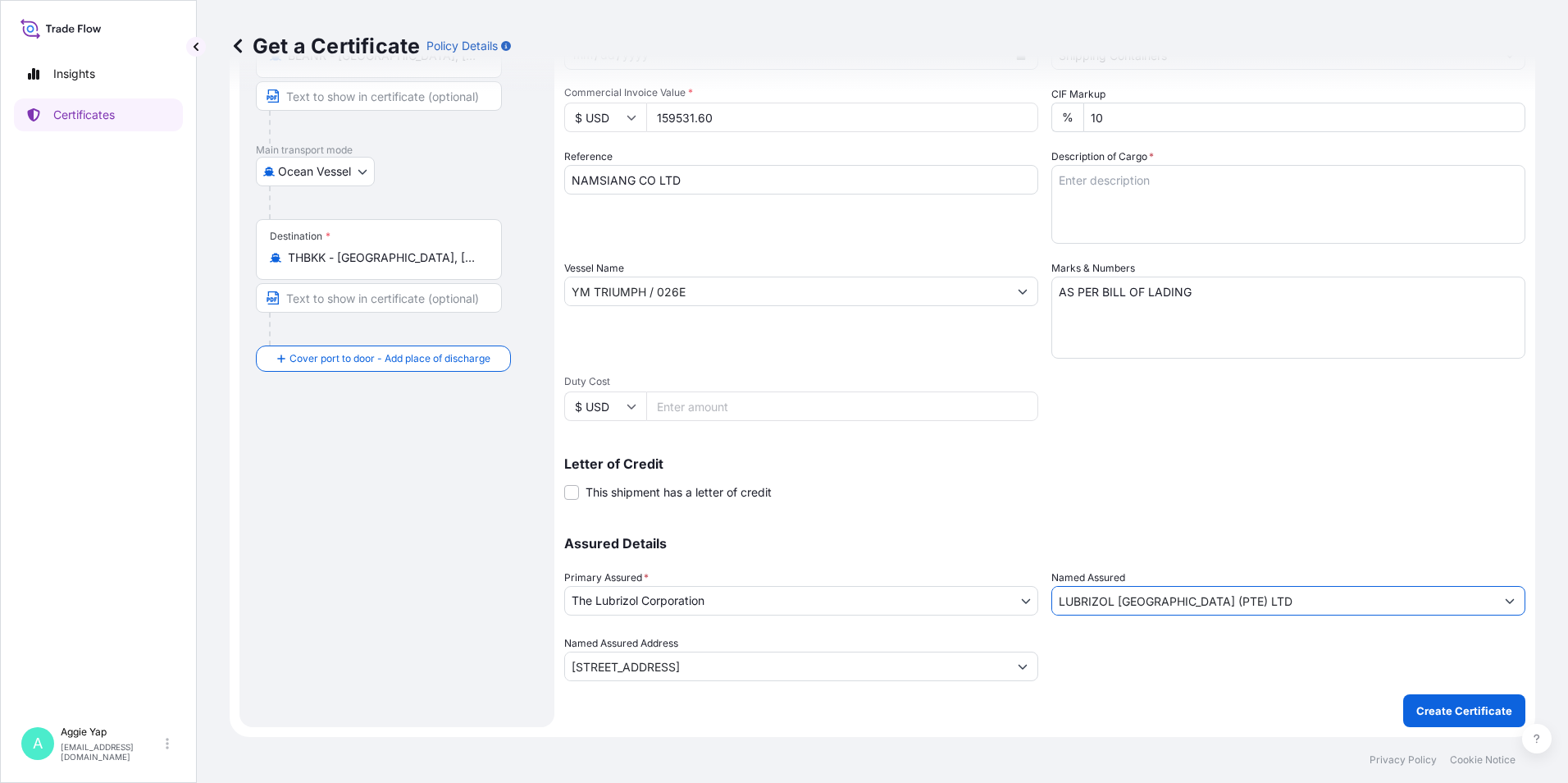
type input "LUBRIZOL SOUTHEAST ASIA (PTE) LTD"
click at [1151, 190] on textarea "Description of Cargo *" at bounding box center [1288, 204] width 474 height 79
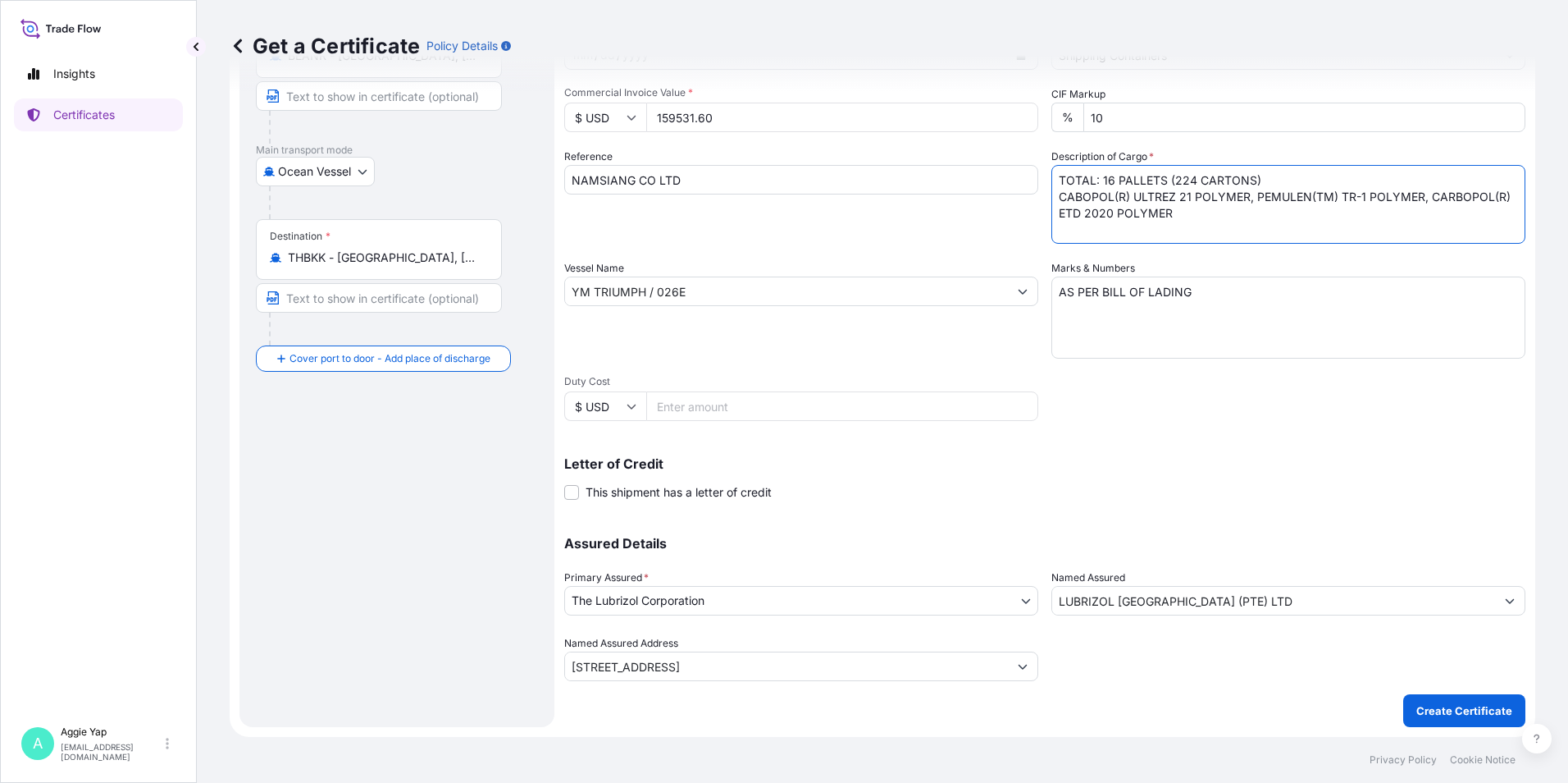
scroll to position [2, 0]
type textarea "TOTAL: 16 PALLETS (224 CARTONS) CABOPOL(R) ULTREZ 21 POLYMER, PEMULEN(TM) TR-1 …"
click at [1428, 713] on p "Create Certificate" at bounding box center [1464, 710] width 96 height 16
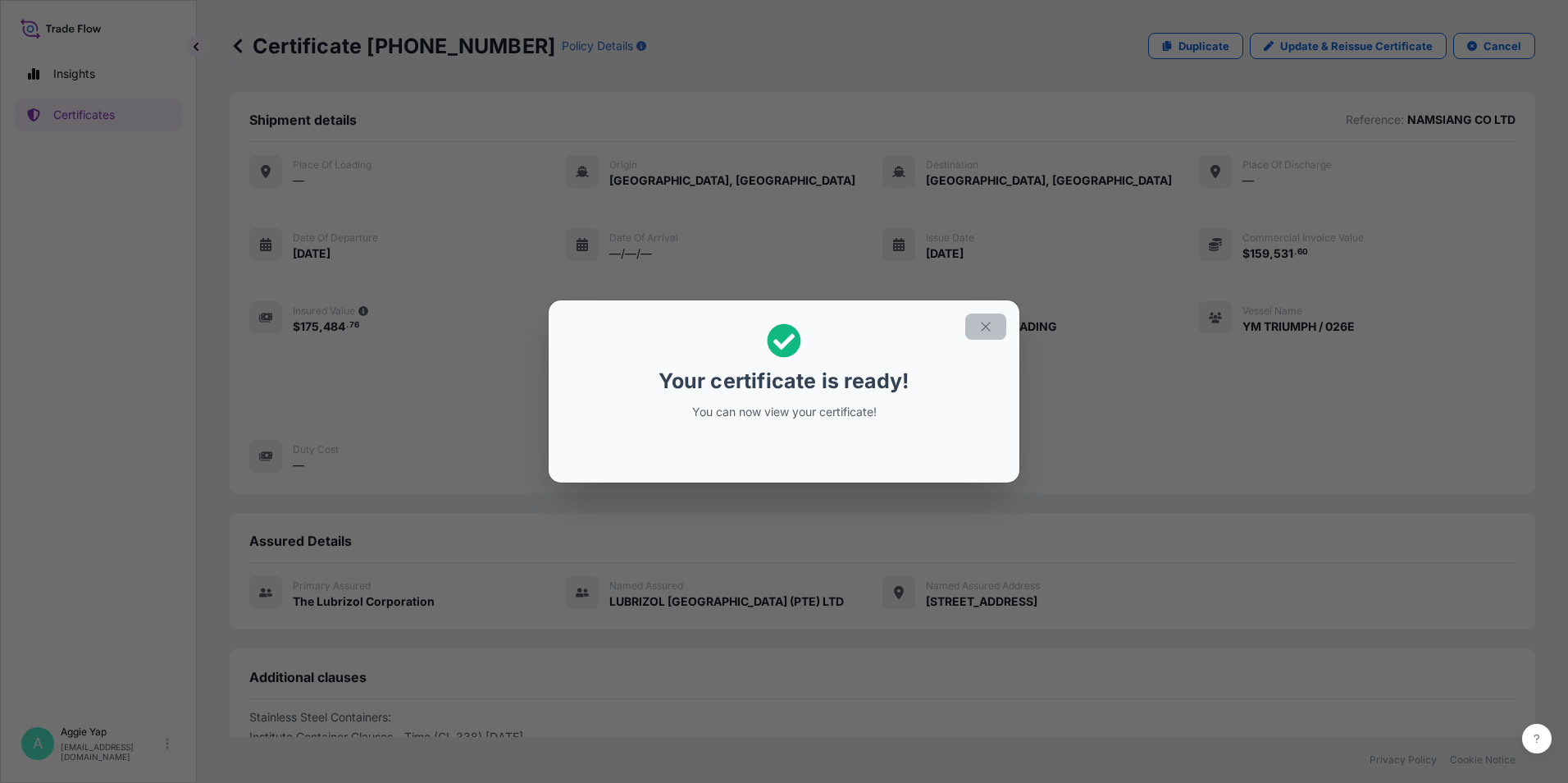
click at [989, 335] on button "button" at bounding box center [985, 327] width 41 height 27
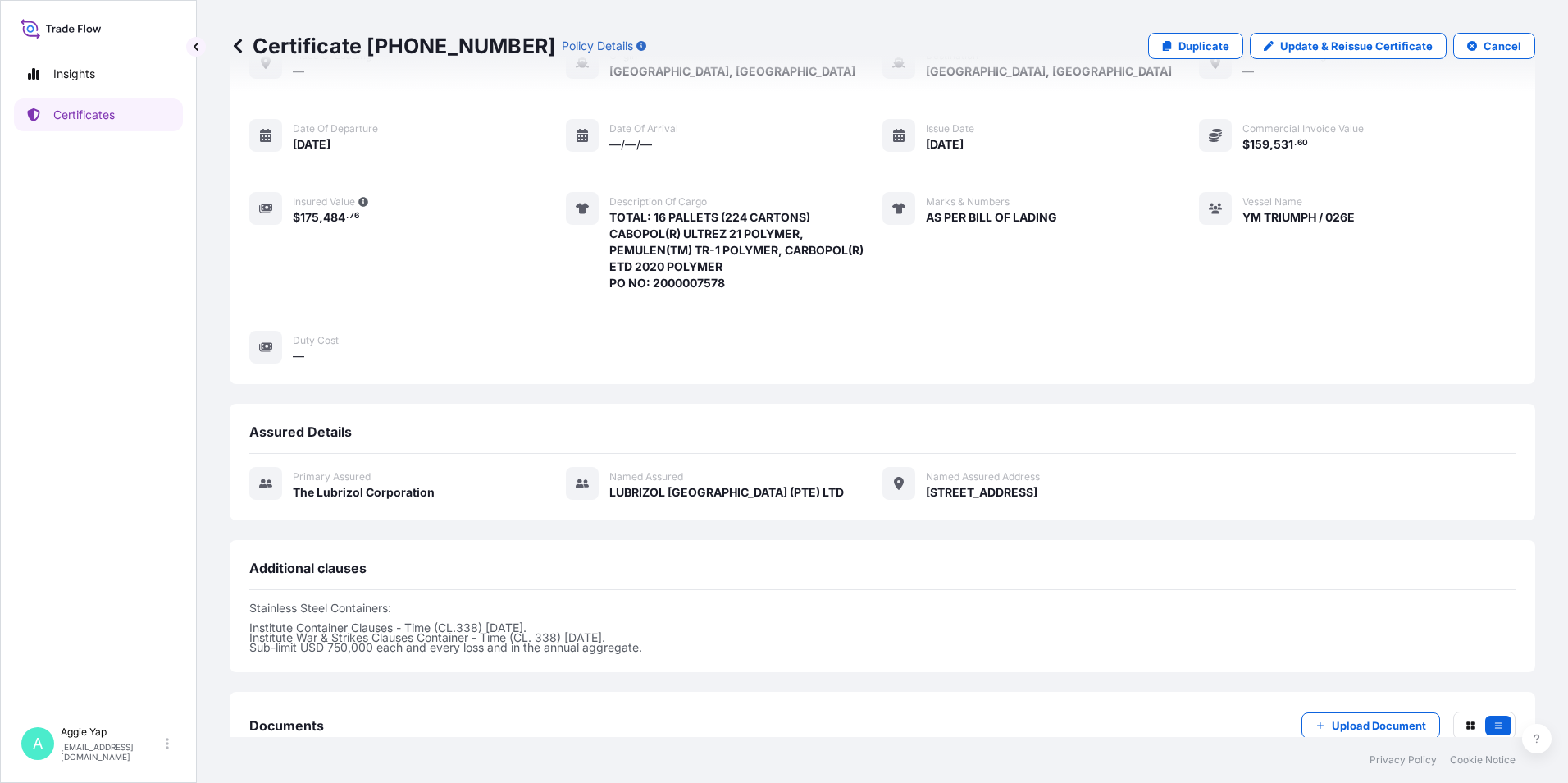
scroll to position [218, 0]
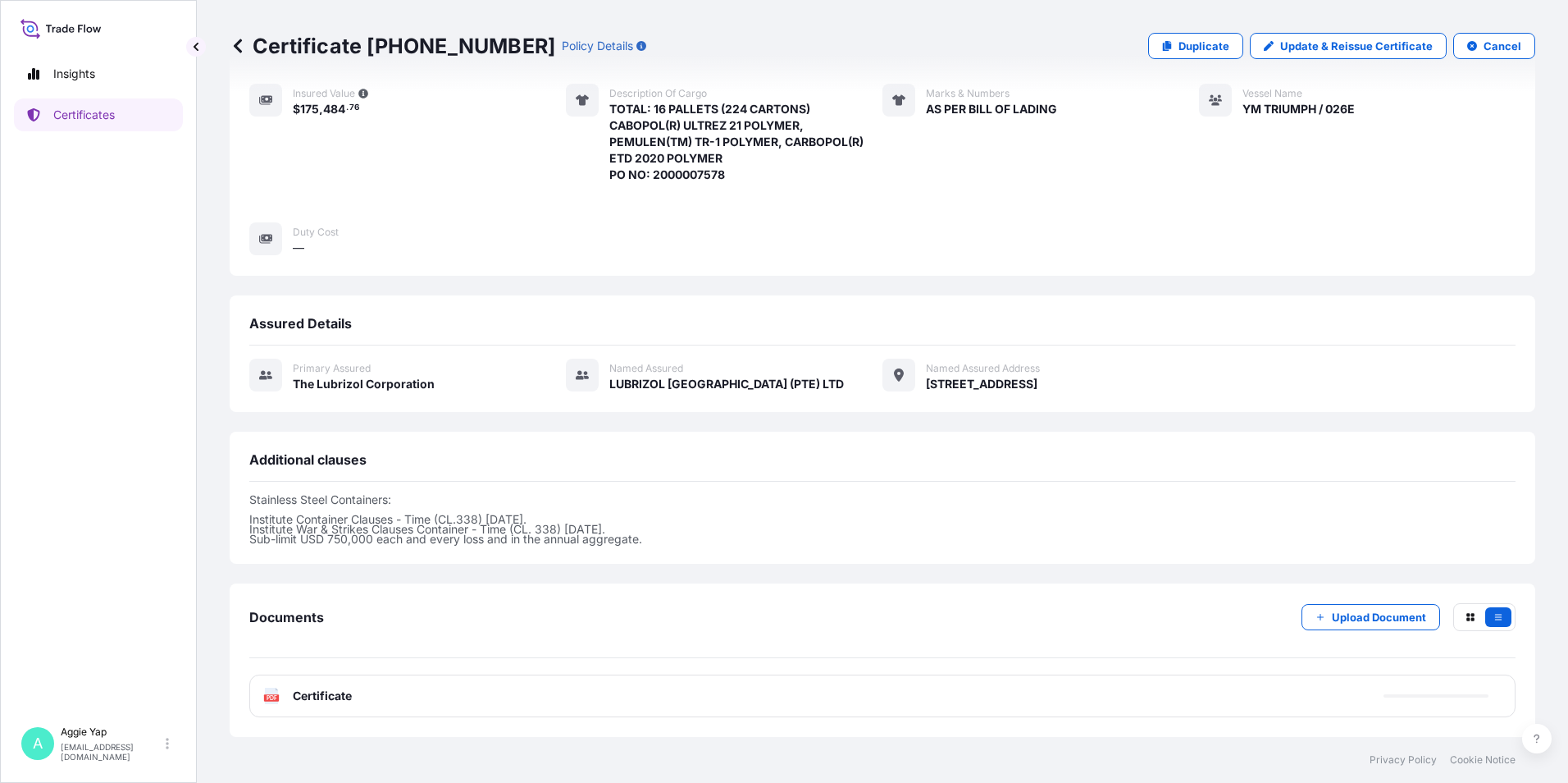
click at [529, 704] on div "PDF Certificate" at bounding box center [882, 695] width 1266 height 43
click at [335, 704] on div "PDF Certificate" at bounding box center [882, 695] width 1266 height 43
